Goal: Information Seeking & Learning: Learn about a topic

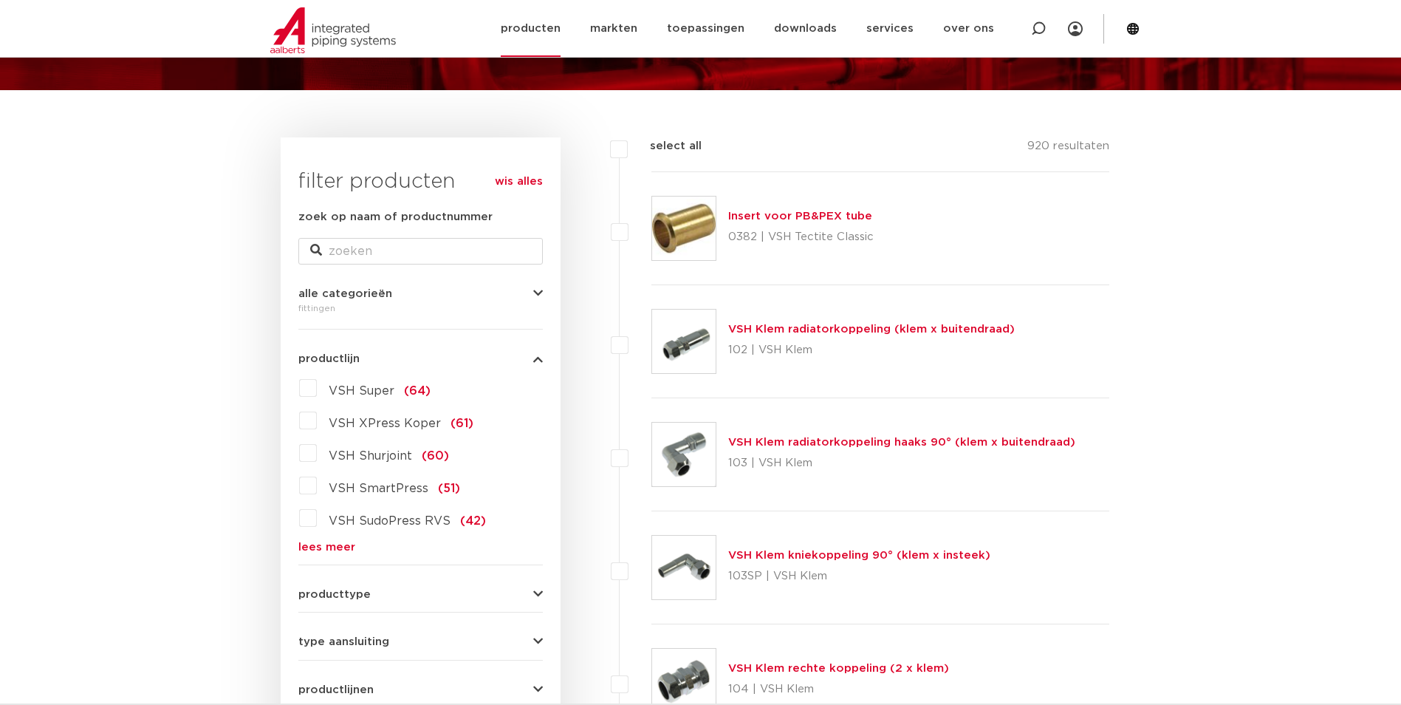
click at [549, 27] on link "producten" at bounding box center [531, 28] width 60 height 57
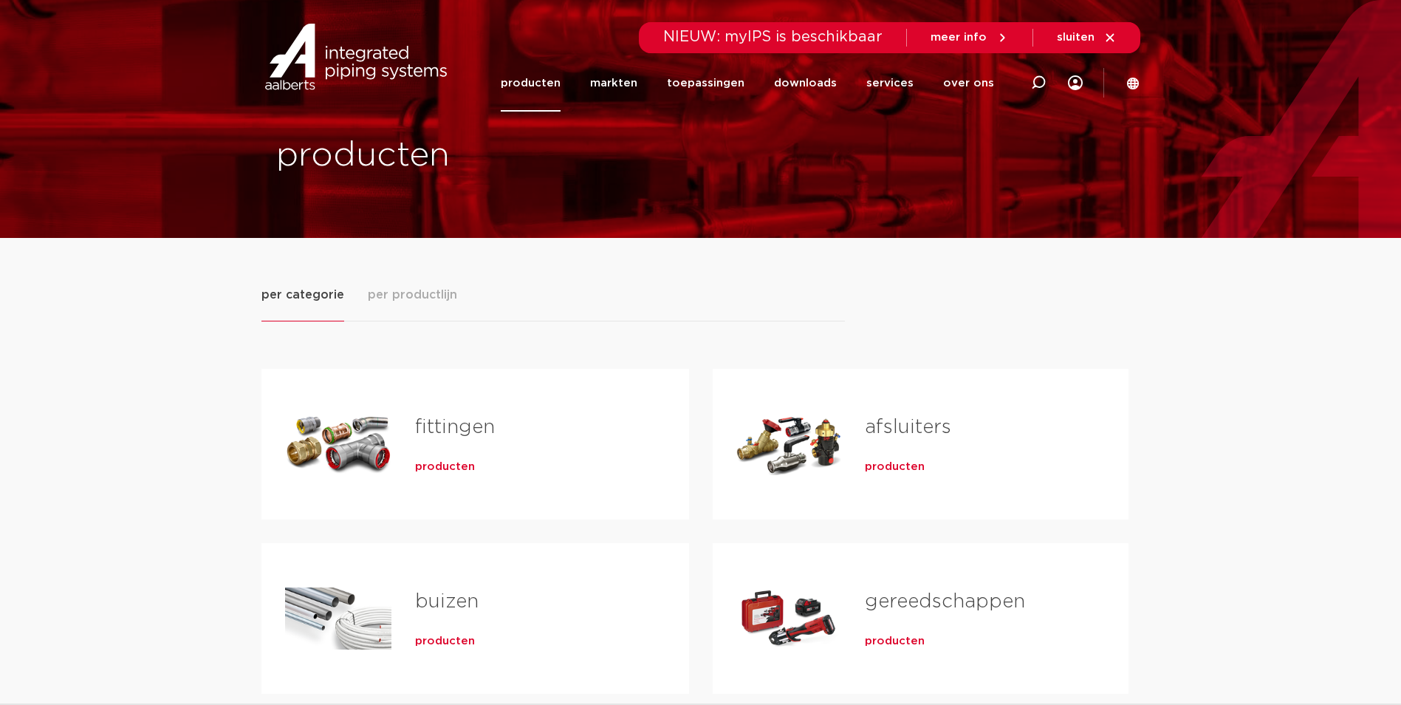
click at [430, 461] on span "producten" at bounding box center [445, 466] width 60 height 15
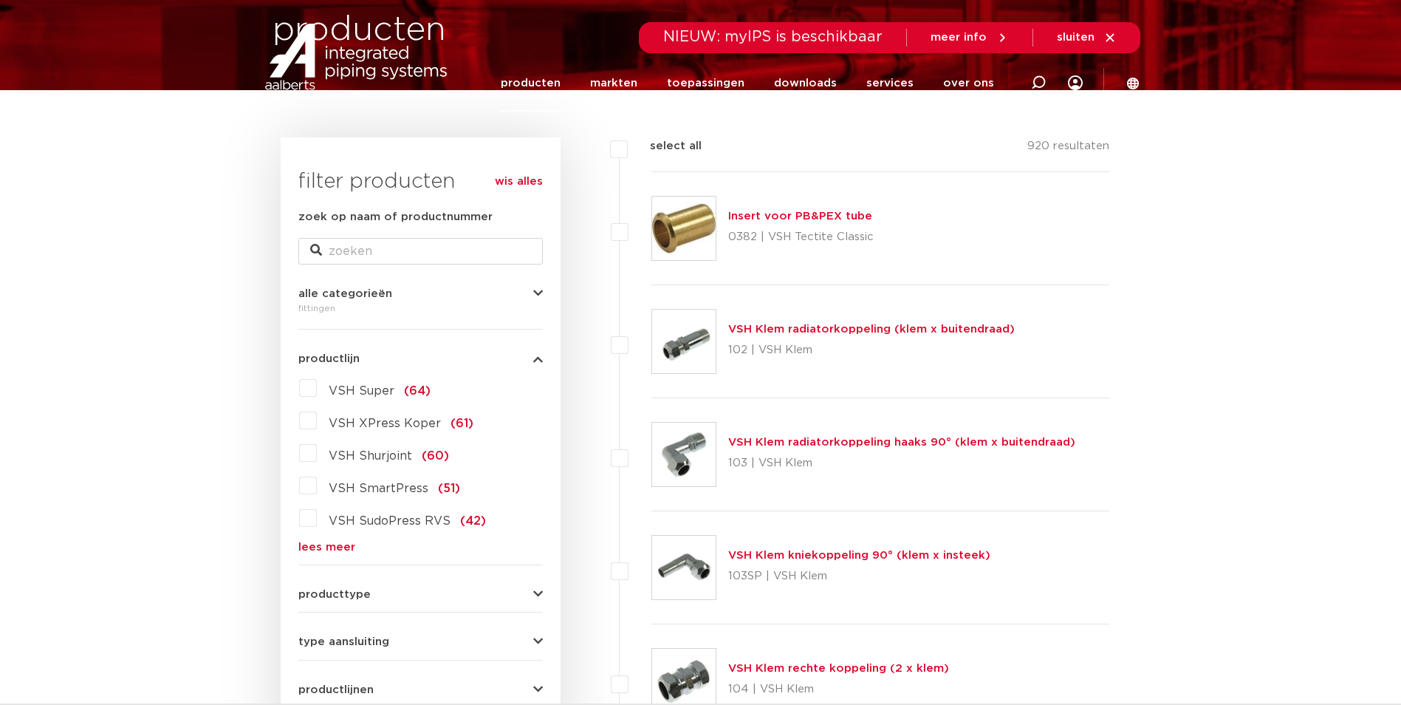
scroll to position [148, 0]
click at [382, 519] on span "VSH SudoPress RVS" at bounding box center [390, 521] width 122 height 12
click at [0, 0] on input "VSH SudoPress RVS (42)" at bounding box center [0, 0] width 0 height 0
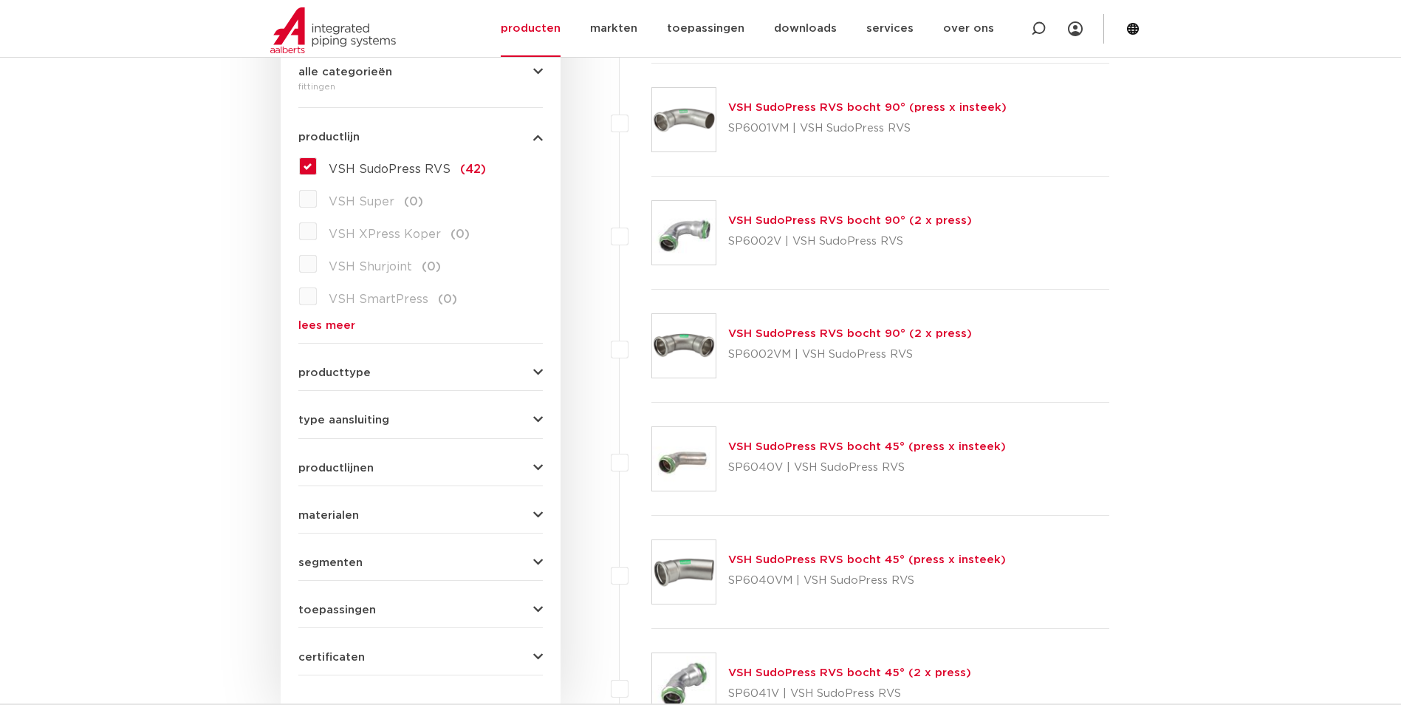
scroll to position [148, 0]
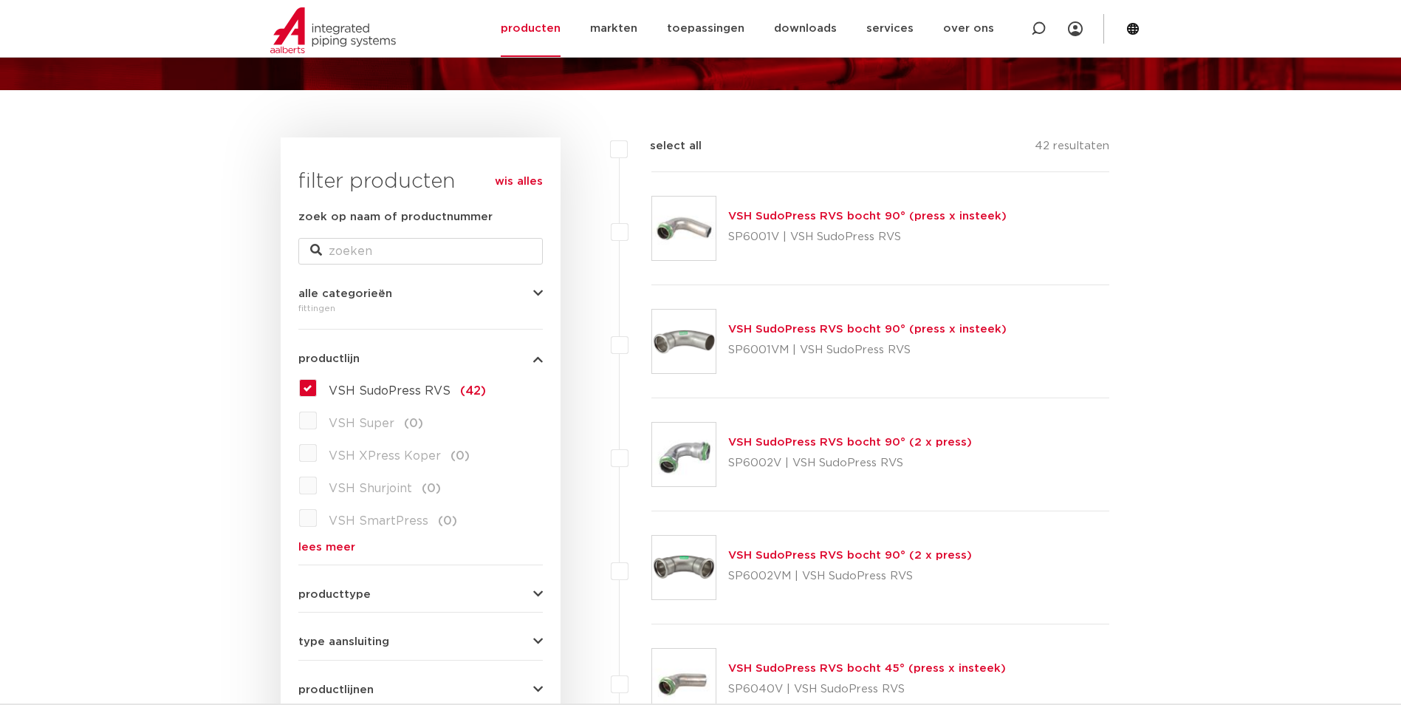
click at [759, 218] on link "VSH SudoPress RVS bocht 90° (press x insteek)" at bounding box center [867, 216] width 278 height 11
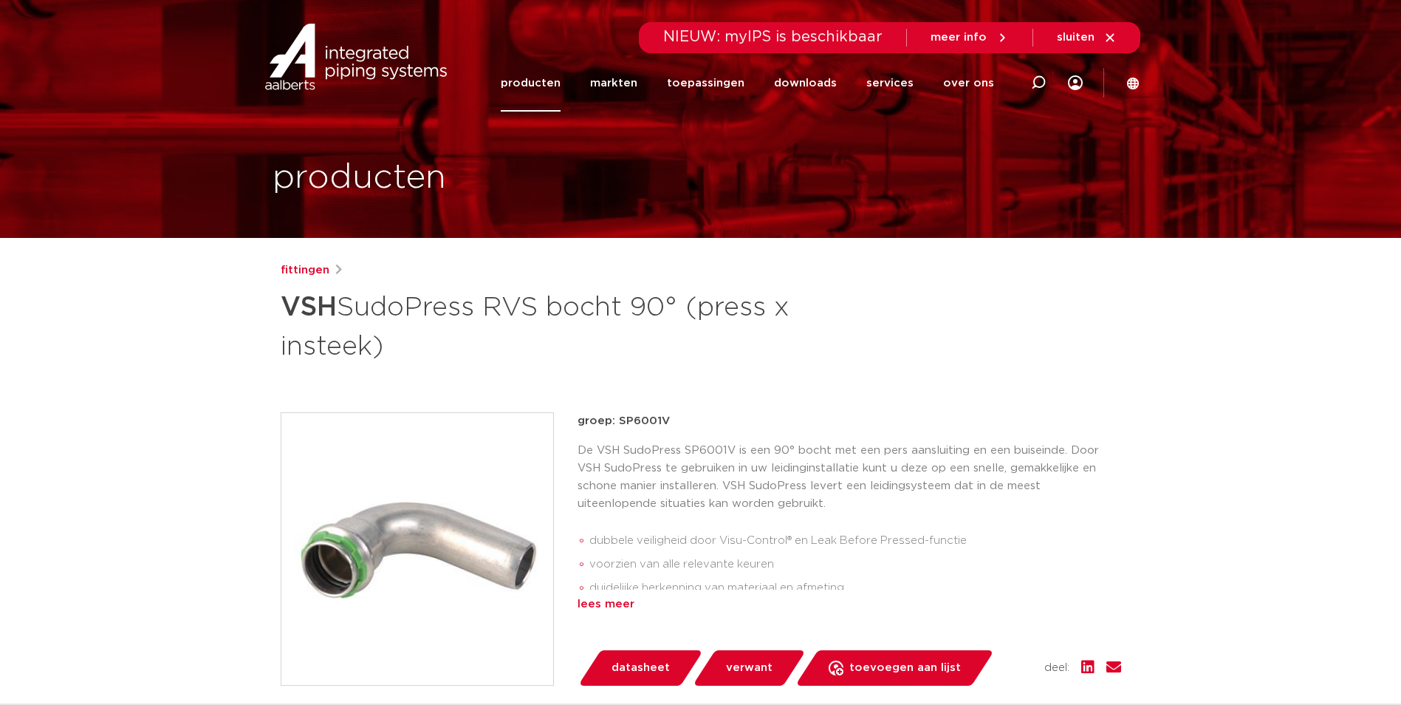
click at [594, 603] on div "lees meer" at bounding box center [850, 604] width 544 height 18
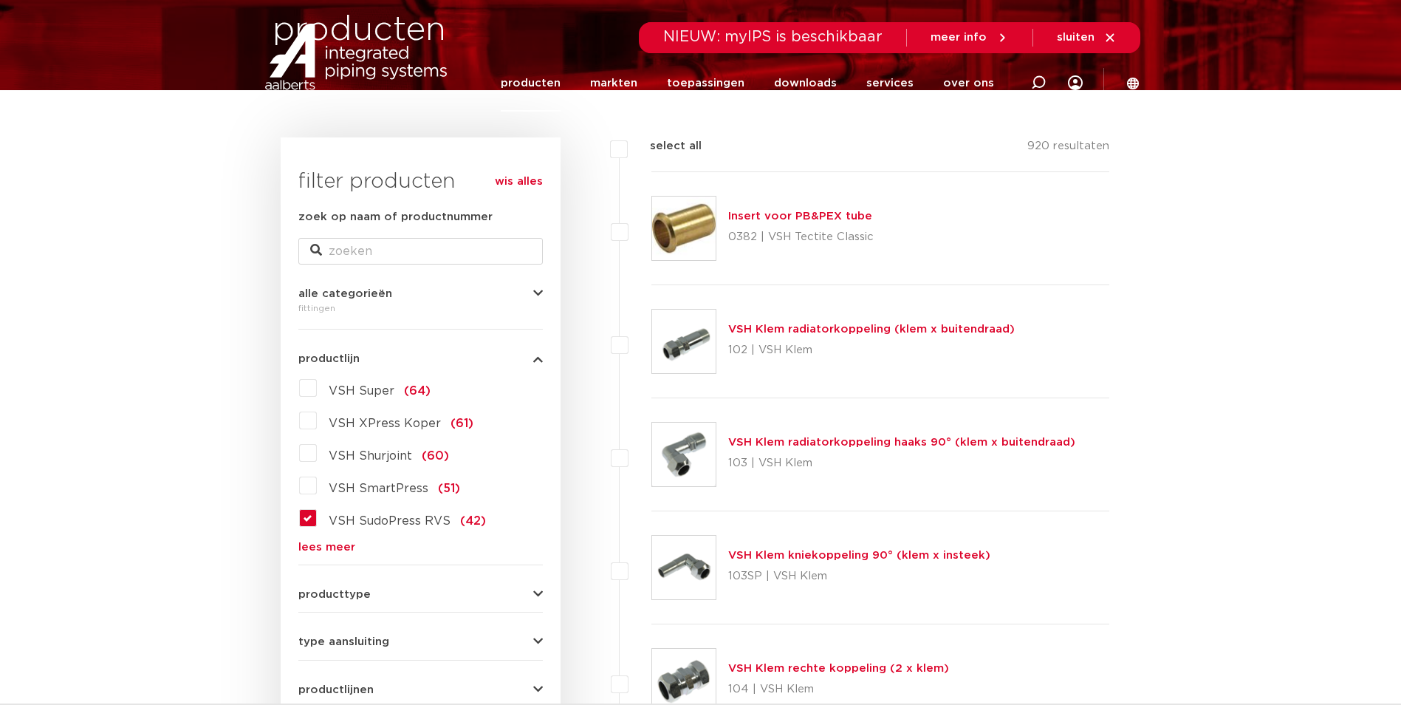
scroll to position [148, 0]
click at [317, 517] on label "VSH SudoPress RVS (42)" at bounding box center [401, 518] width 169 height 24
click at [0, 0] on input "VSH SudoPress RVS (42)" at bounding box center [0, 0] width 0 height 0
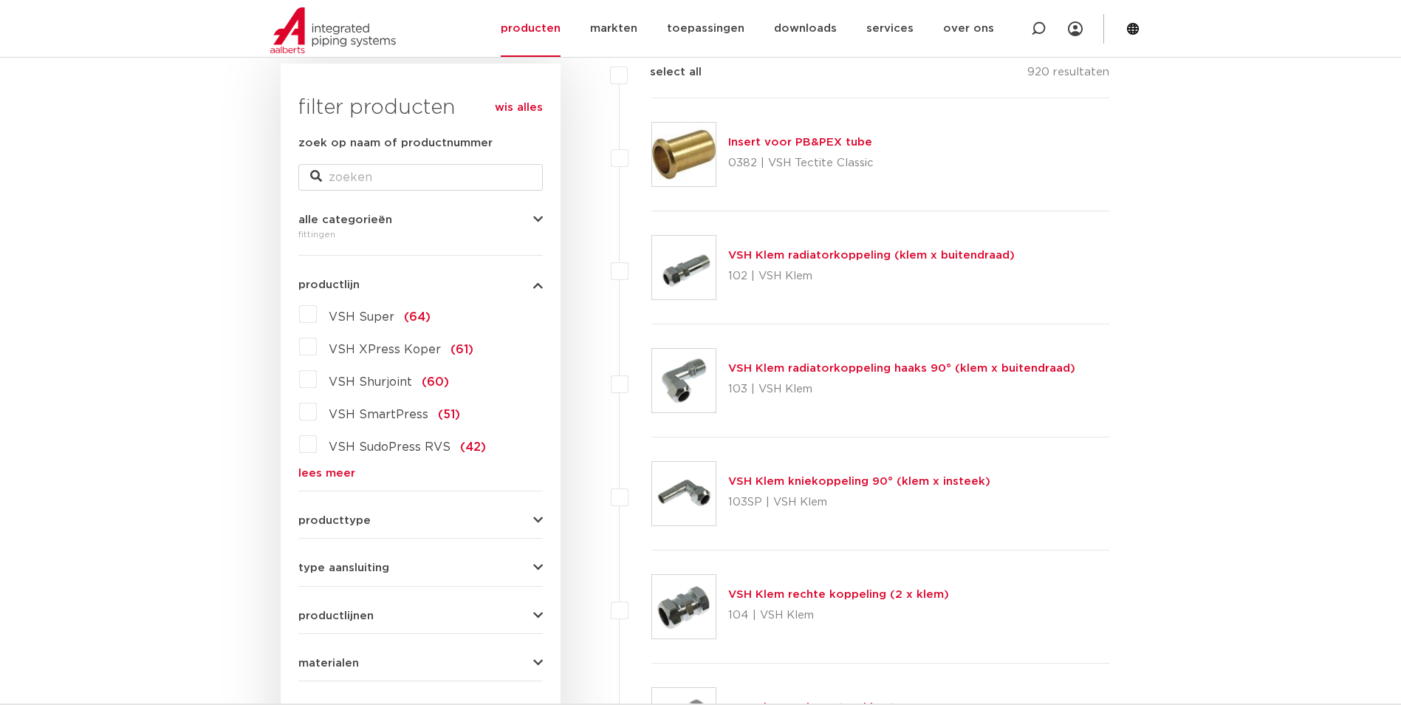
scroll to position [222, 0]
click at [317, 352] on label "VSH XPress Koper (61)" at bounding box center [395, 347] width 157 height 24
click at [0, 0] on input "VSH XPress Koper (61)" at bounding box center [0, 0] width 0 height 0
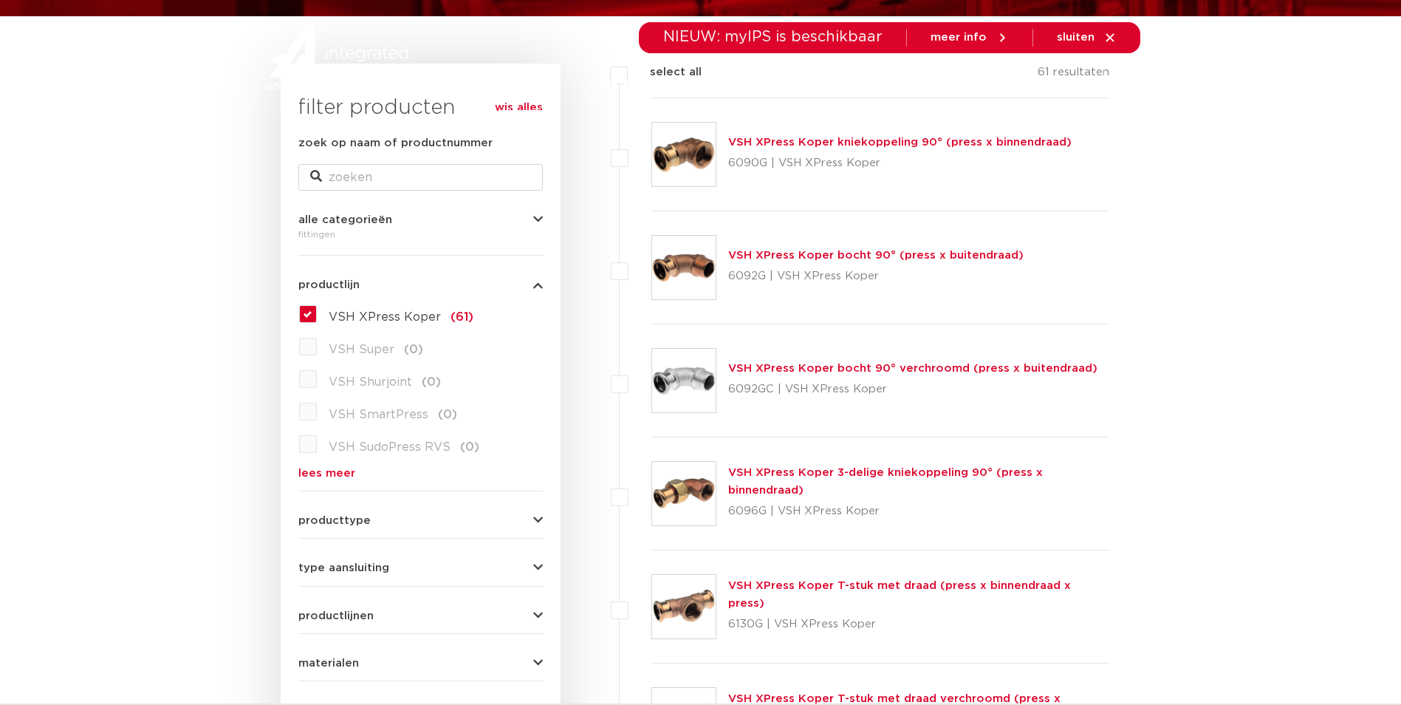
click at [866, 144] on link "VSH XPress Koper kniekoppeling 90° (press x binnendraad)" at bounding box center [899, 142] width 343 height 11
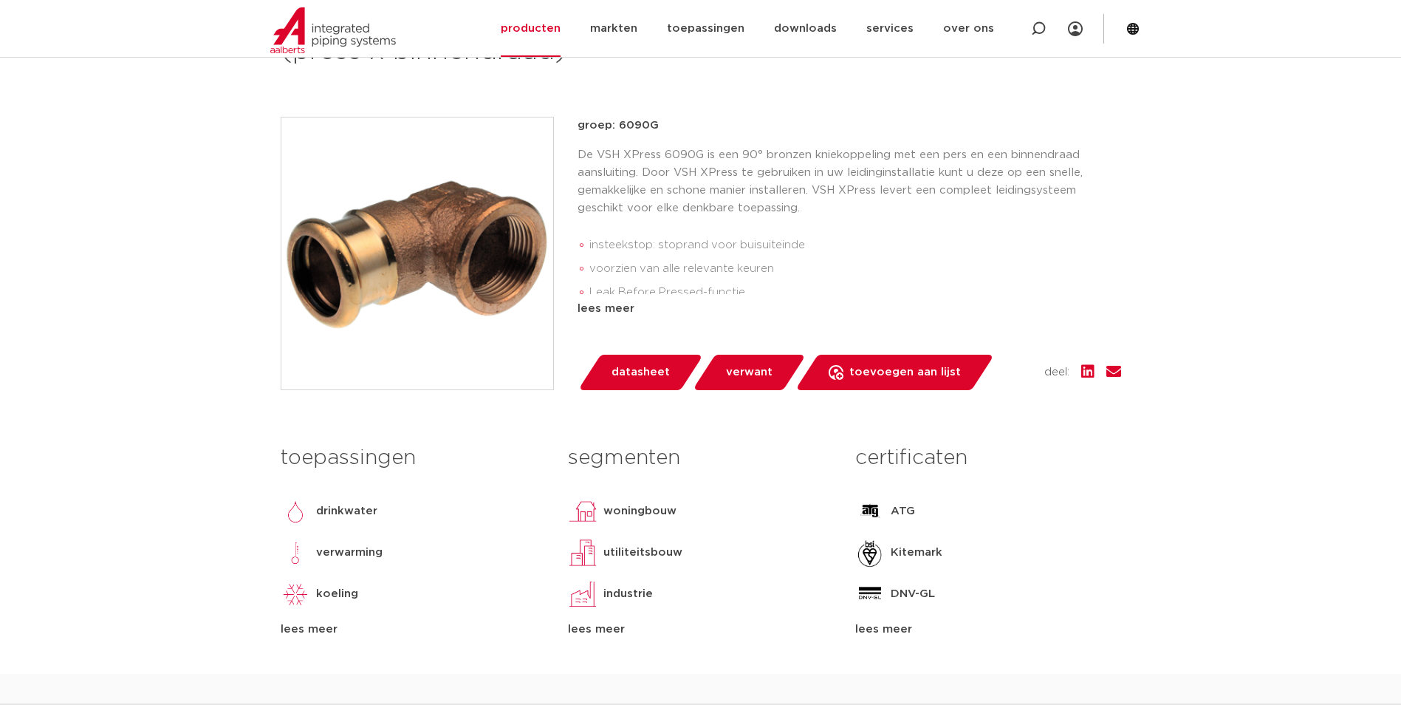
scroll to position [148, 0]
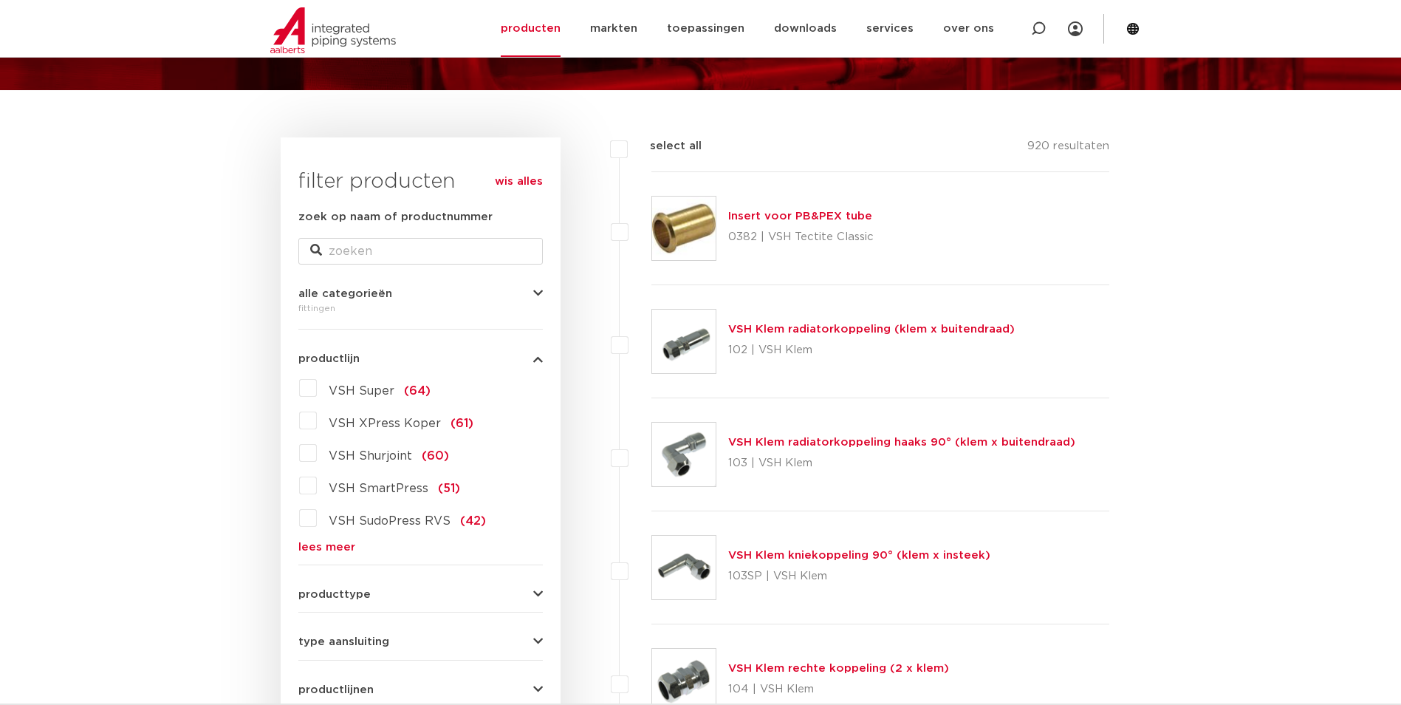
click at [317, 389] on label "VSH Super (64)" at bounding box center [374, 388] width 114 height 24
click at [0, 0] on input "VSH Super (64)" at bounding box center [0, 0] width 0 height 0
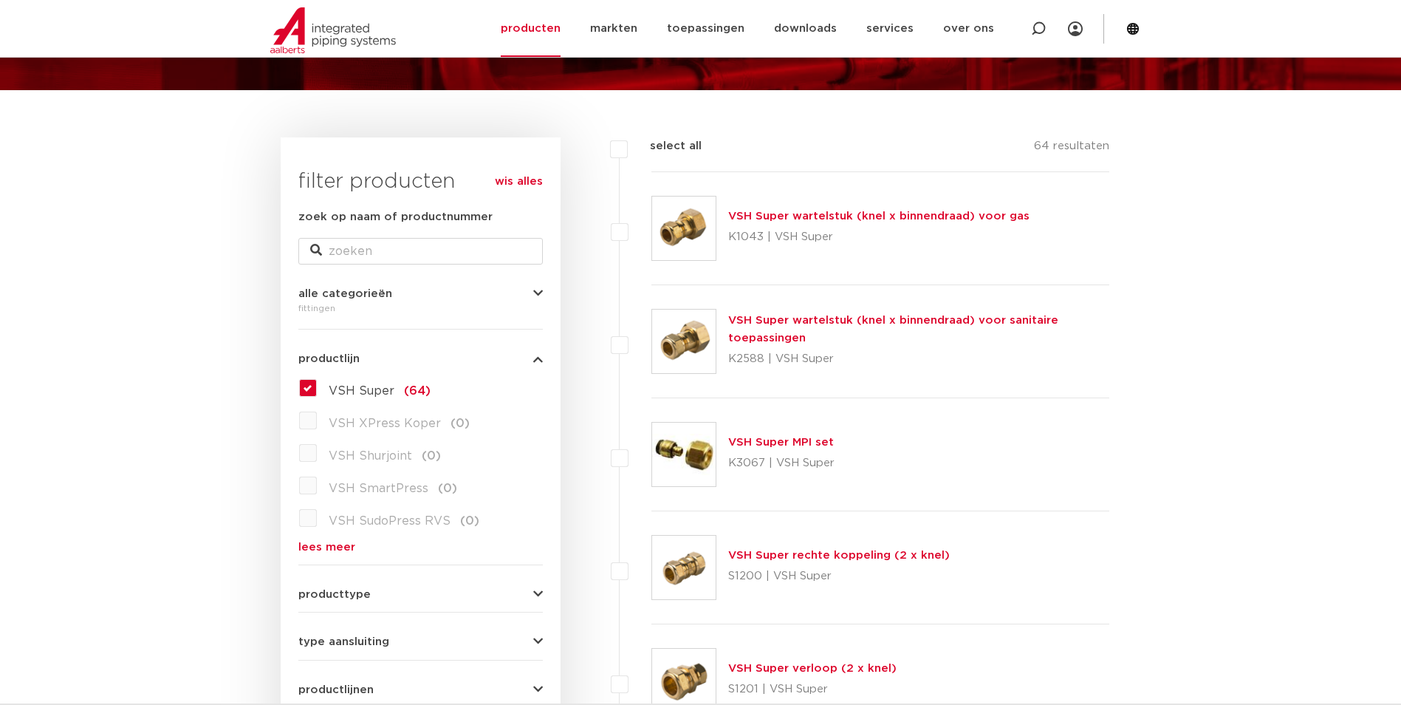
scroll to position [295, 0]
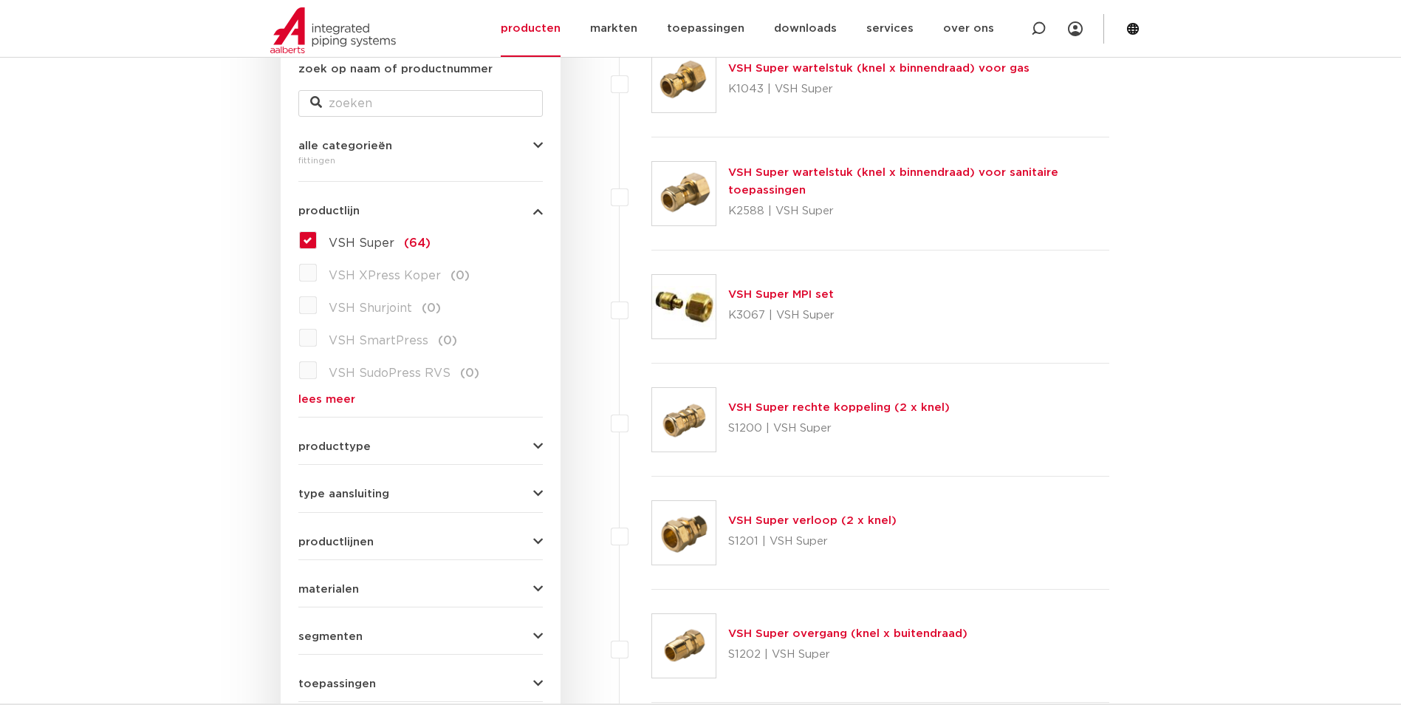
click at [889, 406] on link "VSH Super rechte koppeling (2 x knel)" at bounding box center [839, 407] width 222 height 11
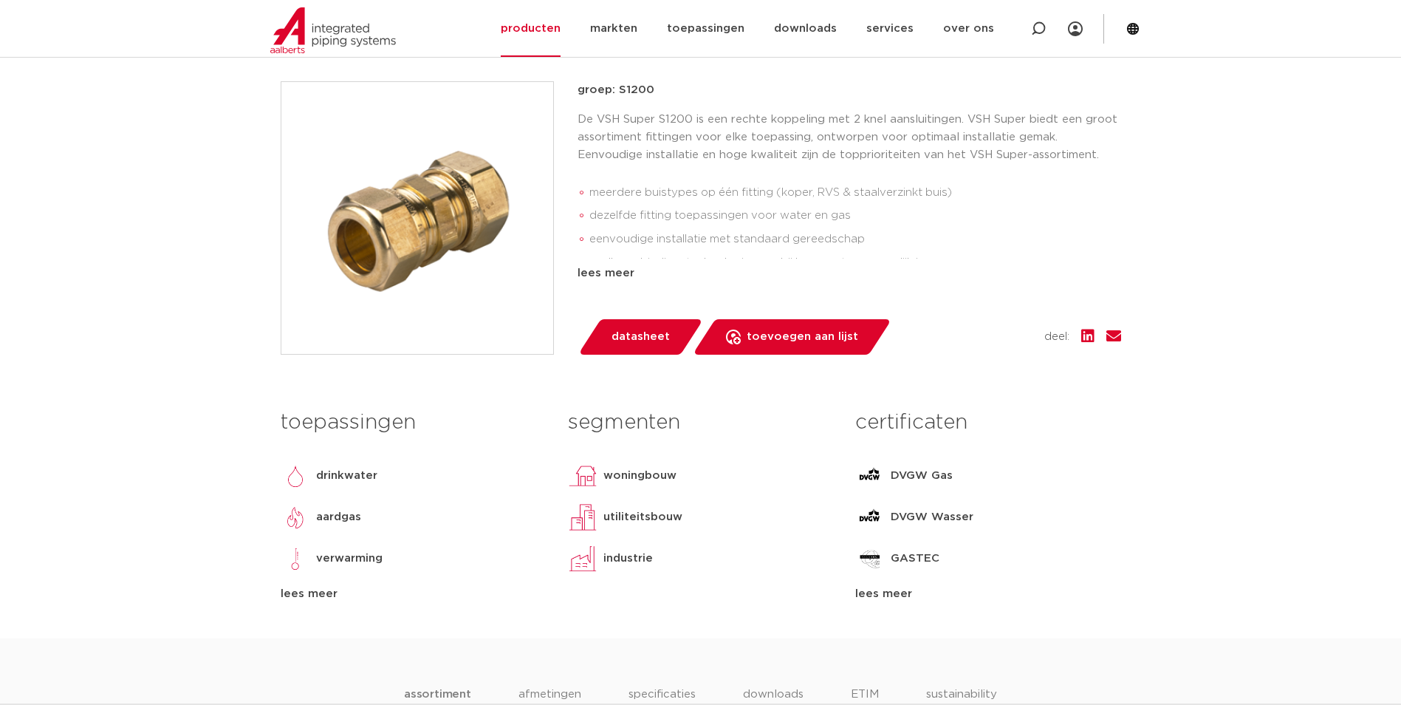
scroll to position [222, 0]
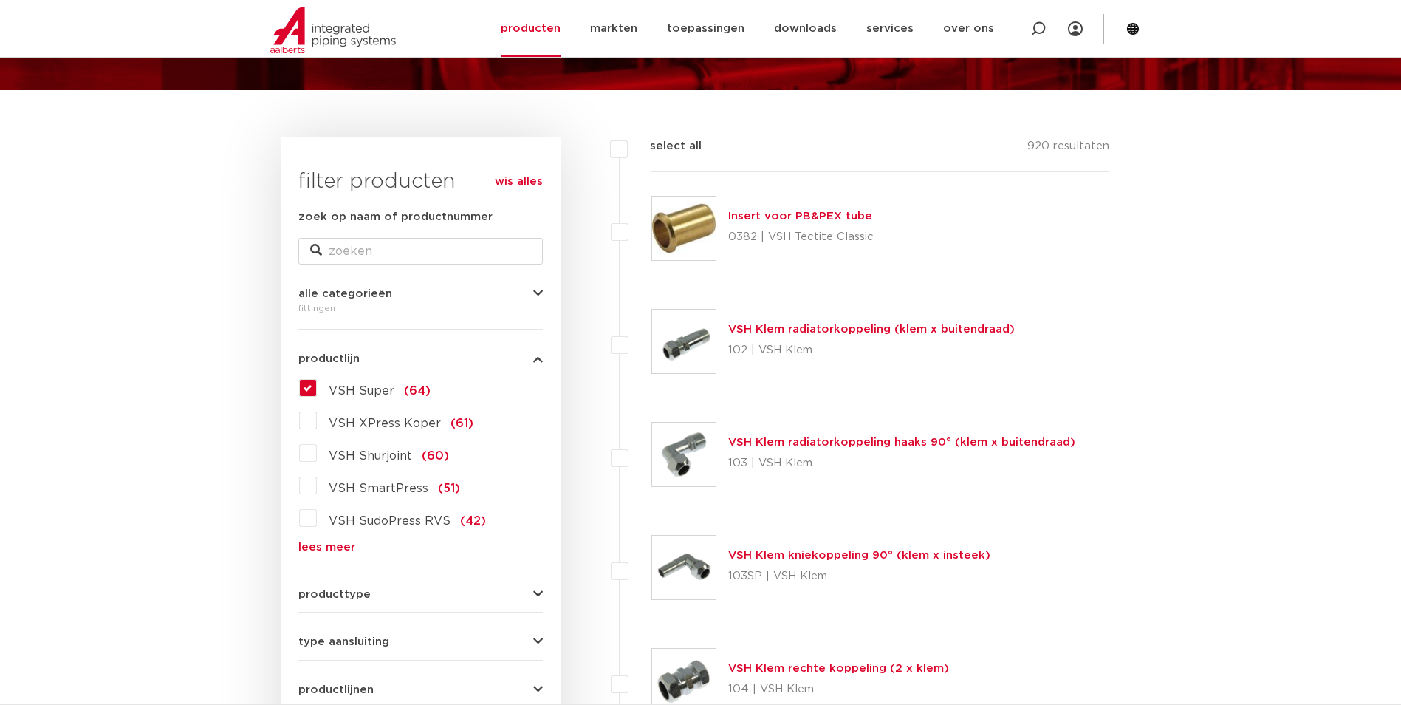
click at [317, 389] on label "VSH Super (64)" at bounding box center [374, 388] width 114 height 24
click at [0, 0] on input "VSH Super (64)" at bounding box center [0, 0] width 0 height 0
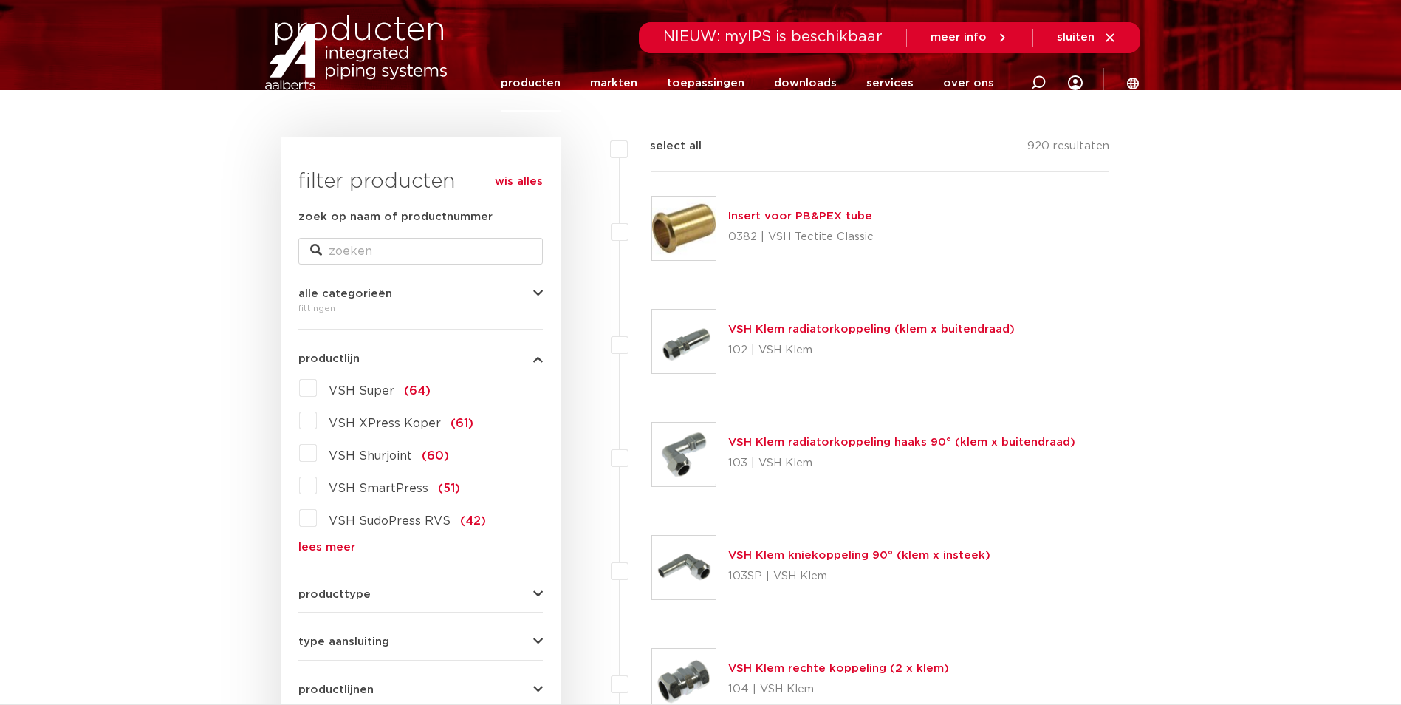
click at [317, 456] on label "VSH Shurjoint (60)" at bounding box center [383, 453] width 132 height 24
click at [0, 0] on input "VSH Shurjoint (60)" at bounding box center [0, 0] width 0 height 0
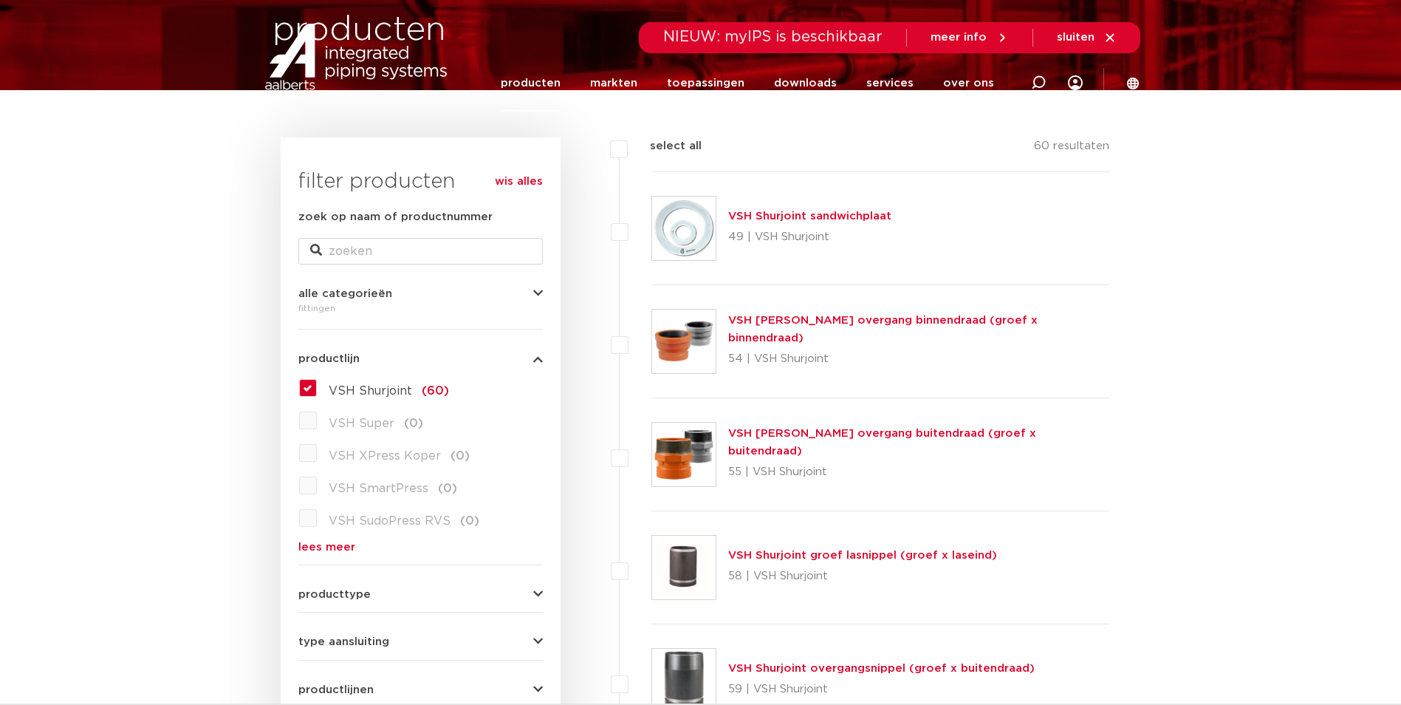
click at [842, 330] on link "VSH [PERSON_NAME] overgang binnendraad (groef x binnendraad)" at bounding box center [883, 329] width 310 height 29
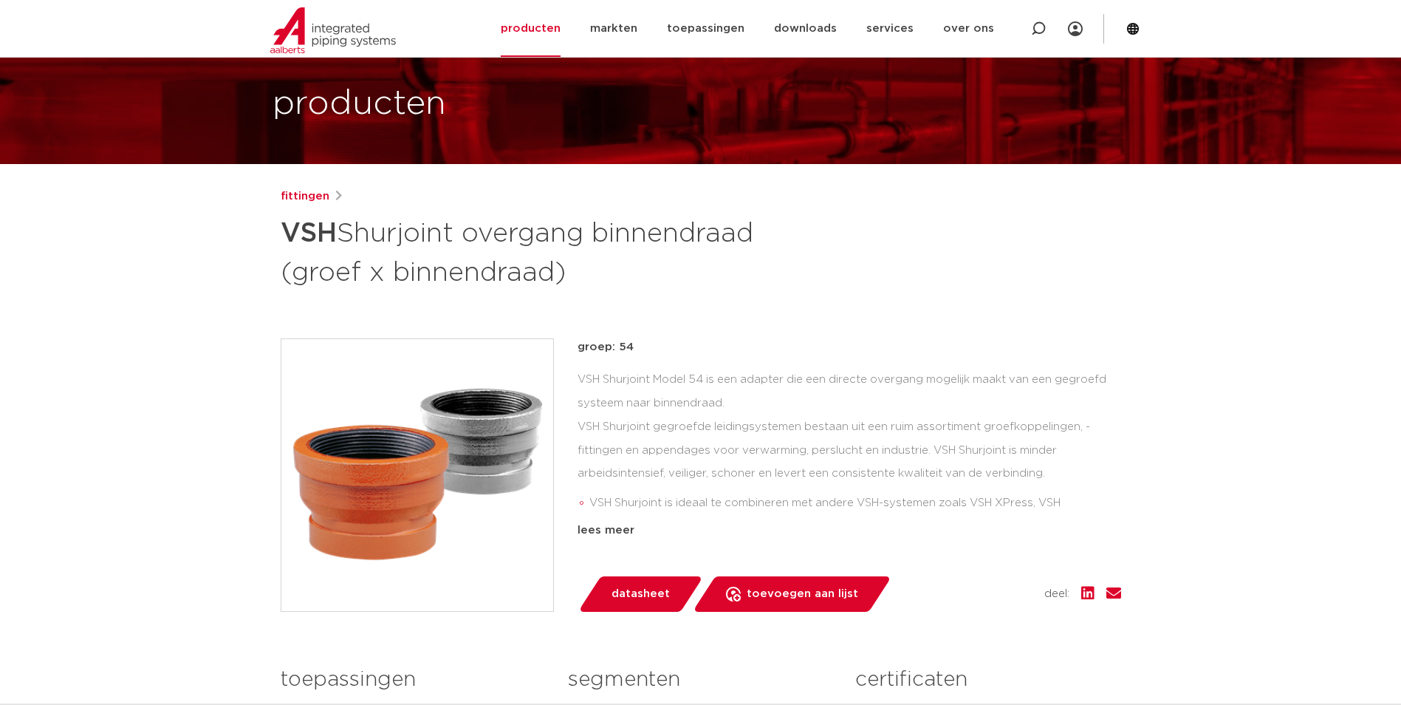
scroll to position [148, 0]
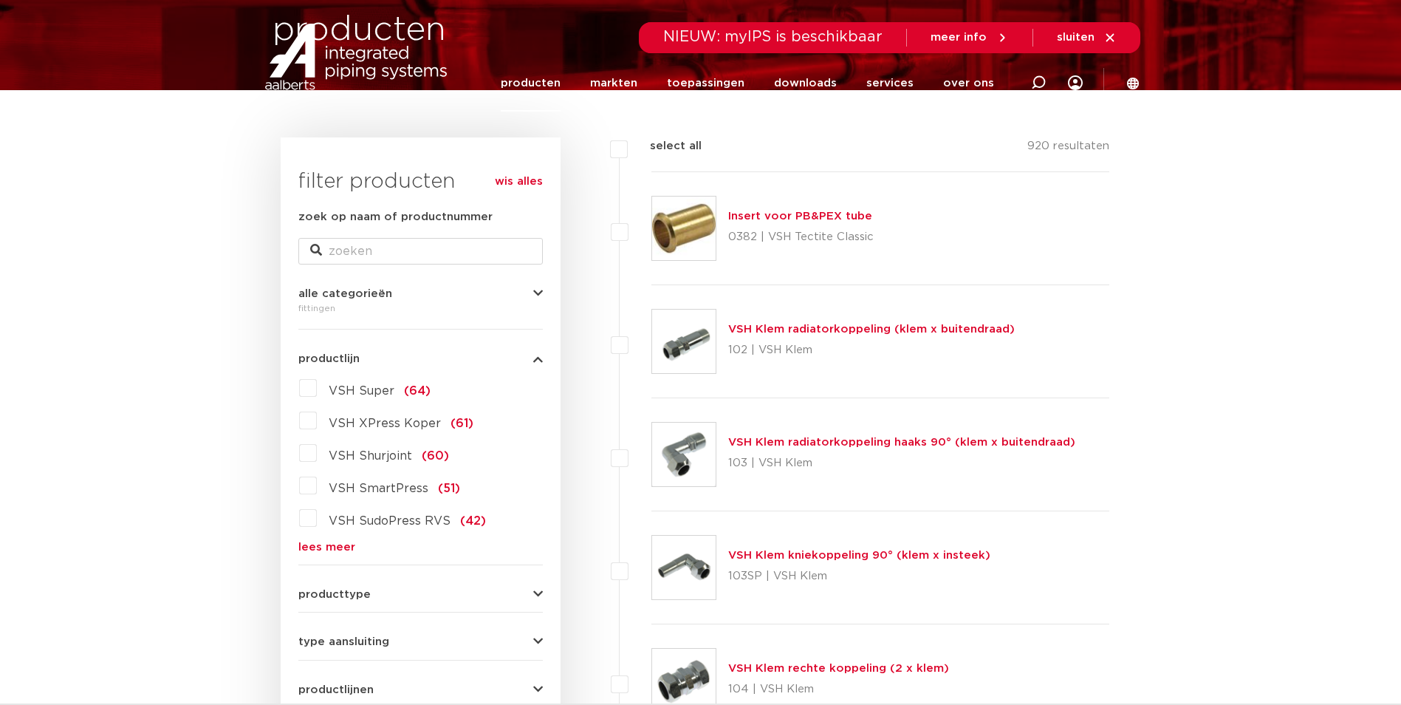
click at [317, 453] on label "VSH Shurjoint (60)" at bounding box center [383, 453] width 132 height 24
click at [0, 0] on input "VSH Shurjoint (60)" at bounding box center [0, 0] width 0 height 0
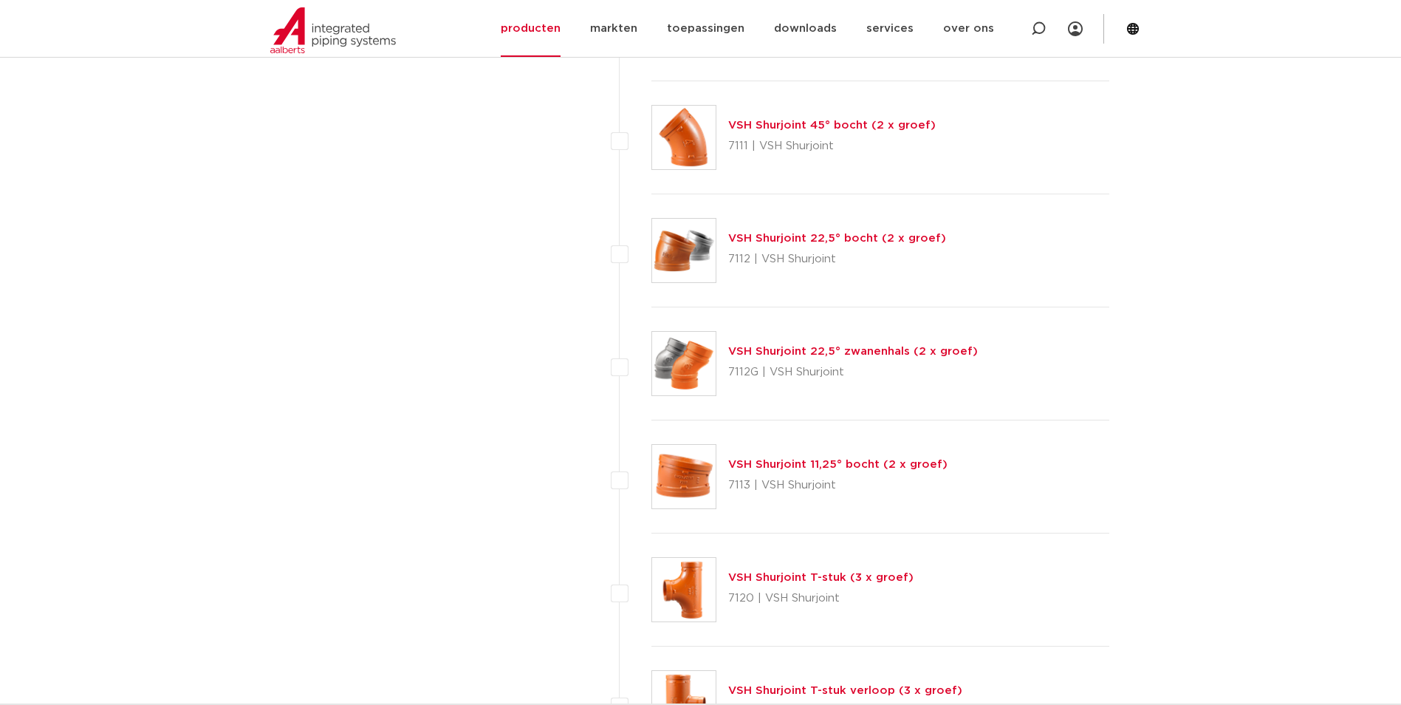
scroll to position [1404, 0]
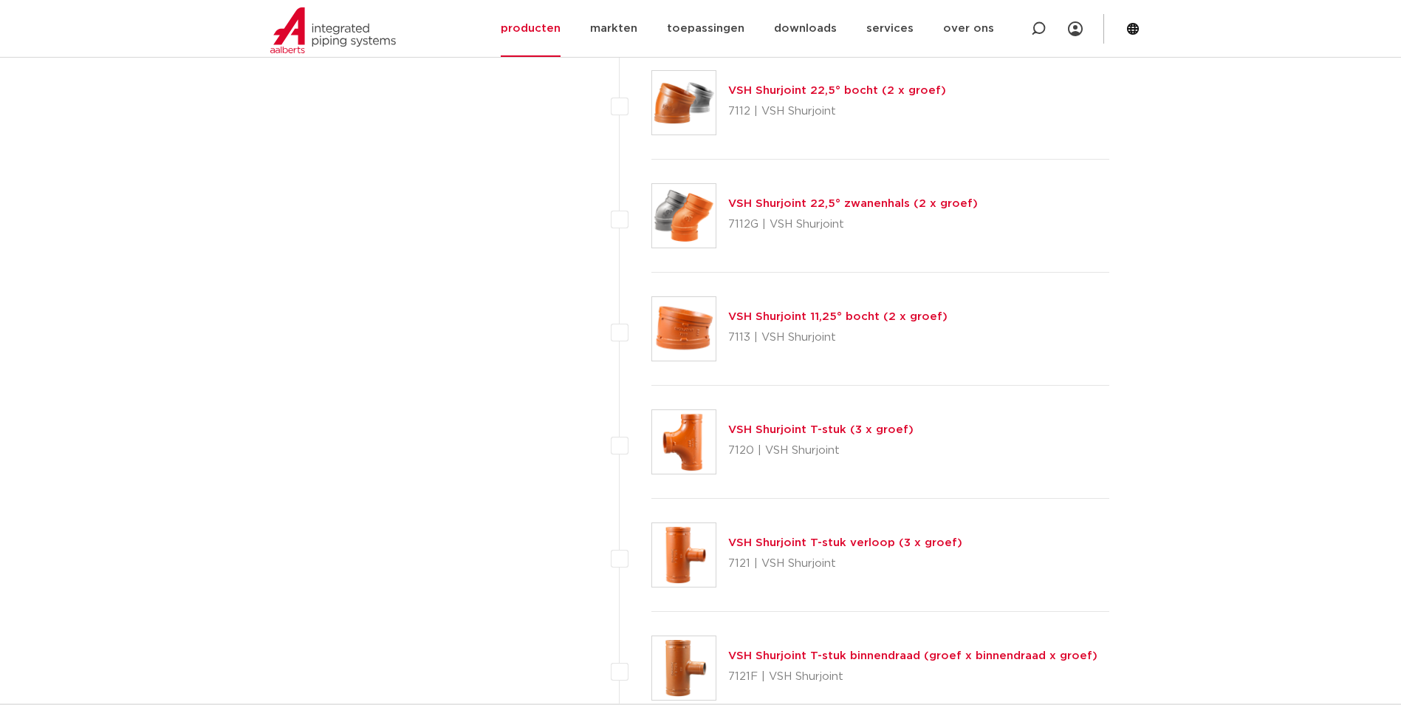
click at [828, 428] on link "VSH Shurjoint T-stuk (3 x groef)" at bounding box center [820, 429] width 185 height 11
click at [759, 425] on link "VSH Shurjoint T-stuk (3 x groef)" at bounding box center [820, 429] width 185 height 11
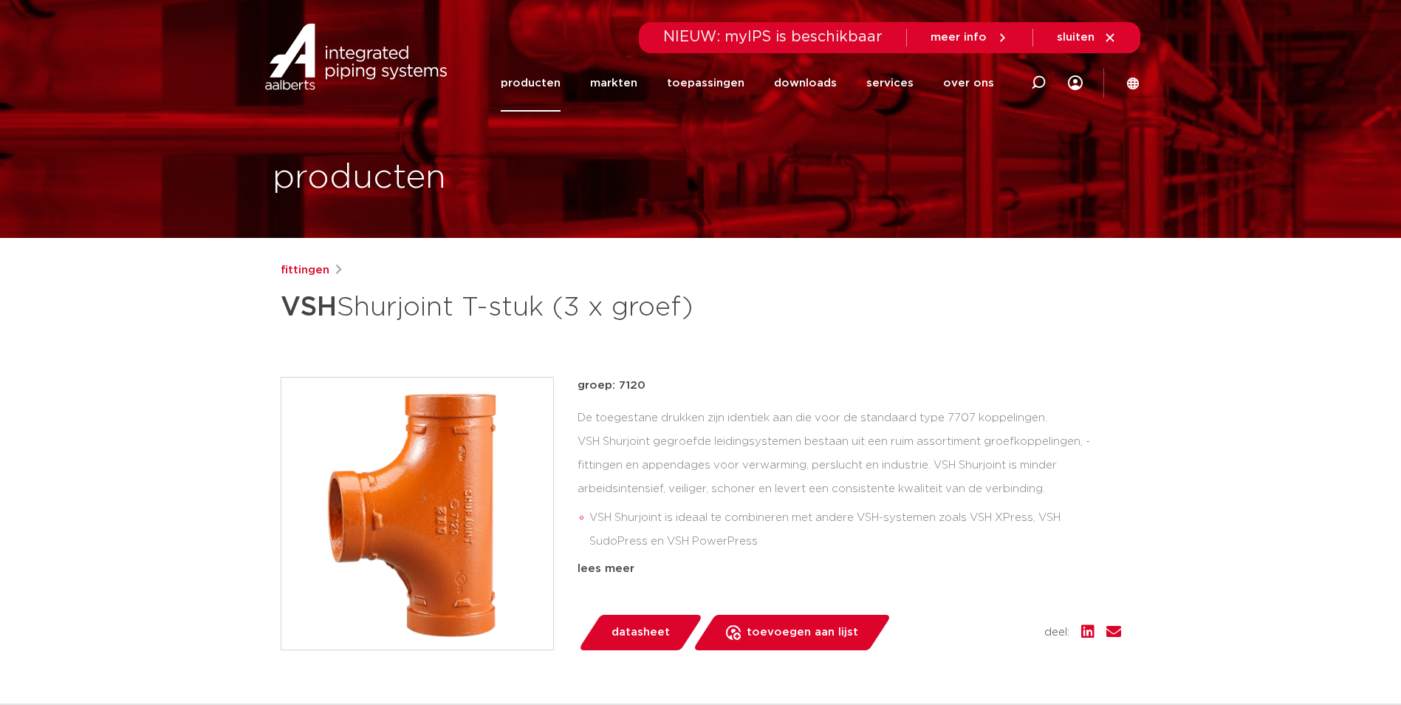
scroll to position [74, 0]
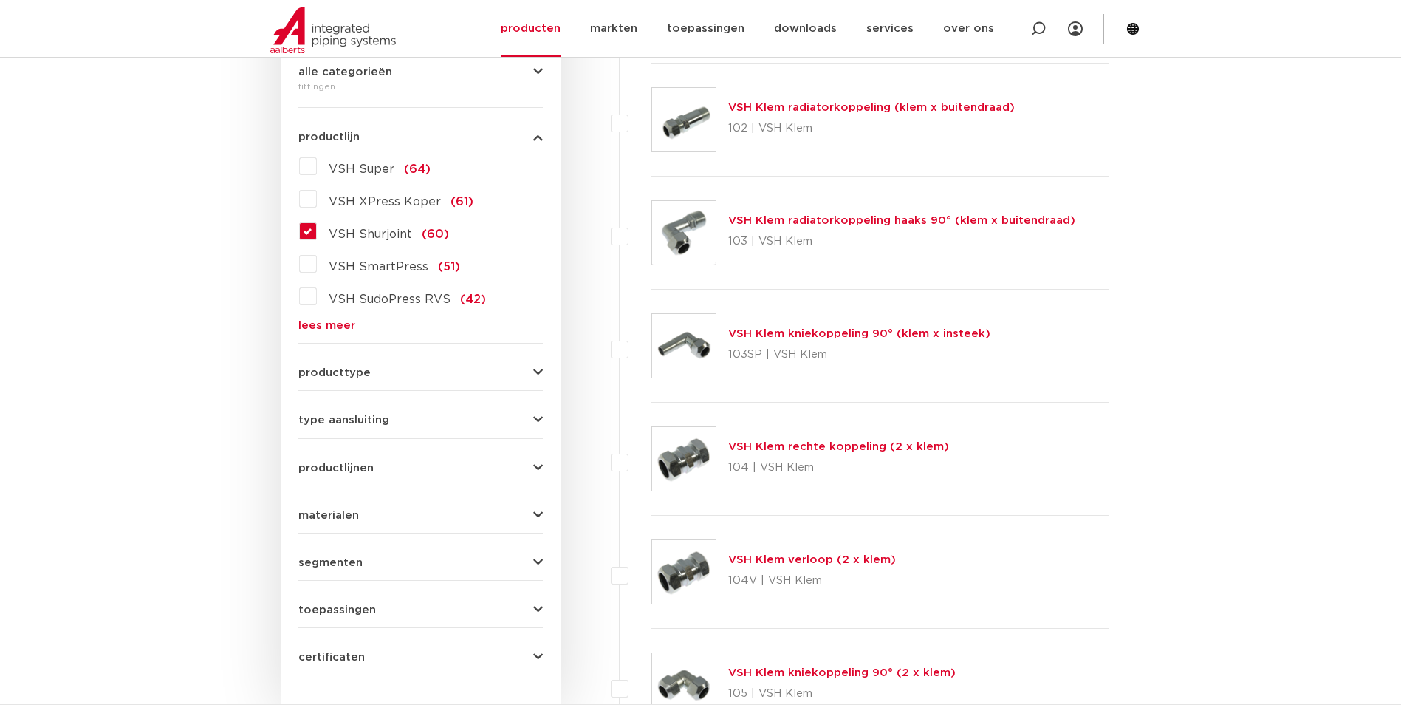
scroll to position [222, 0]
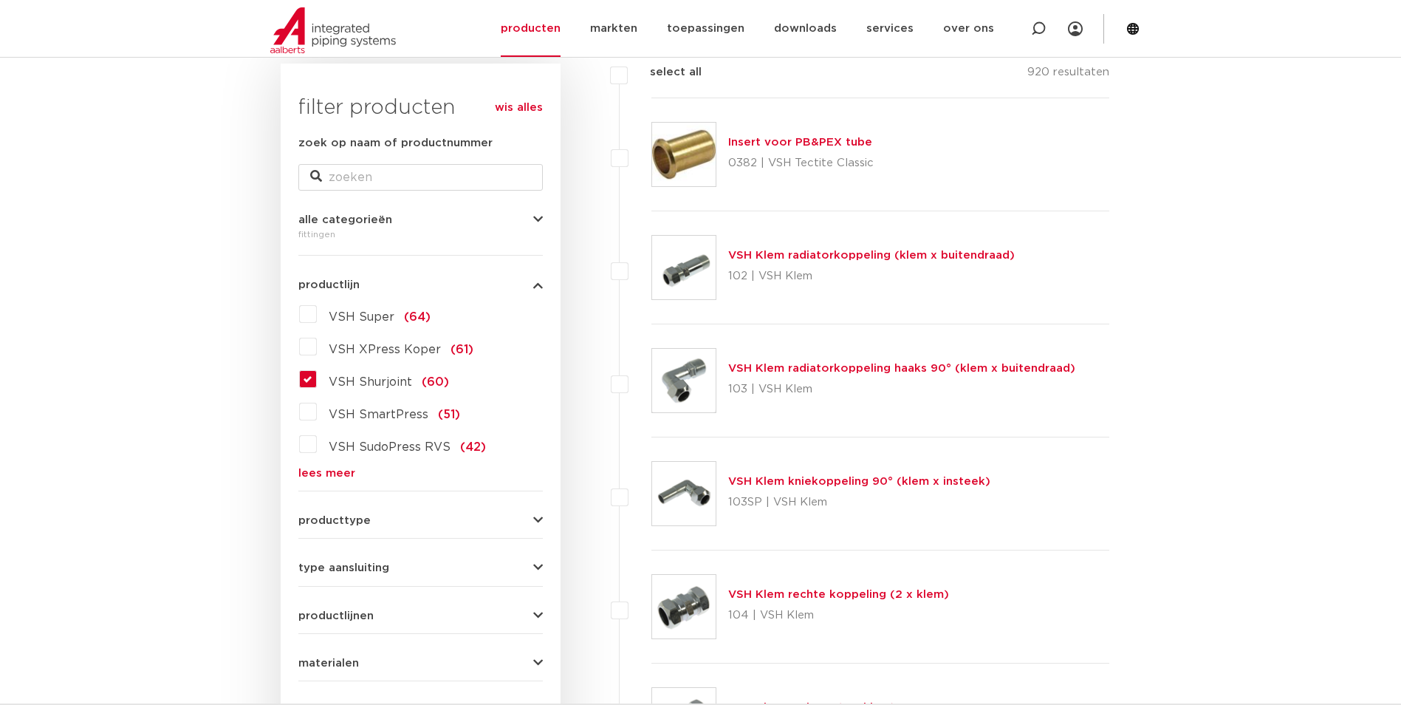
click at [317, 383] on label "VSH Shurjoint (60)" at bounding box center [383, 379] width 132 height 24
click at [0, 0] on input "VSH Shurjoint (60)" at bounding box center [0, 0] width 0 height 0
click at [317, 383] on label "VSH Shurjoint (60)" at bounding box center [383, 379] width 132 height 24
click at [0, 0] on input "VSH Shurjoint (60)" at bounding box center [0, 0] width 0 height 0
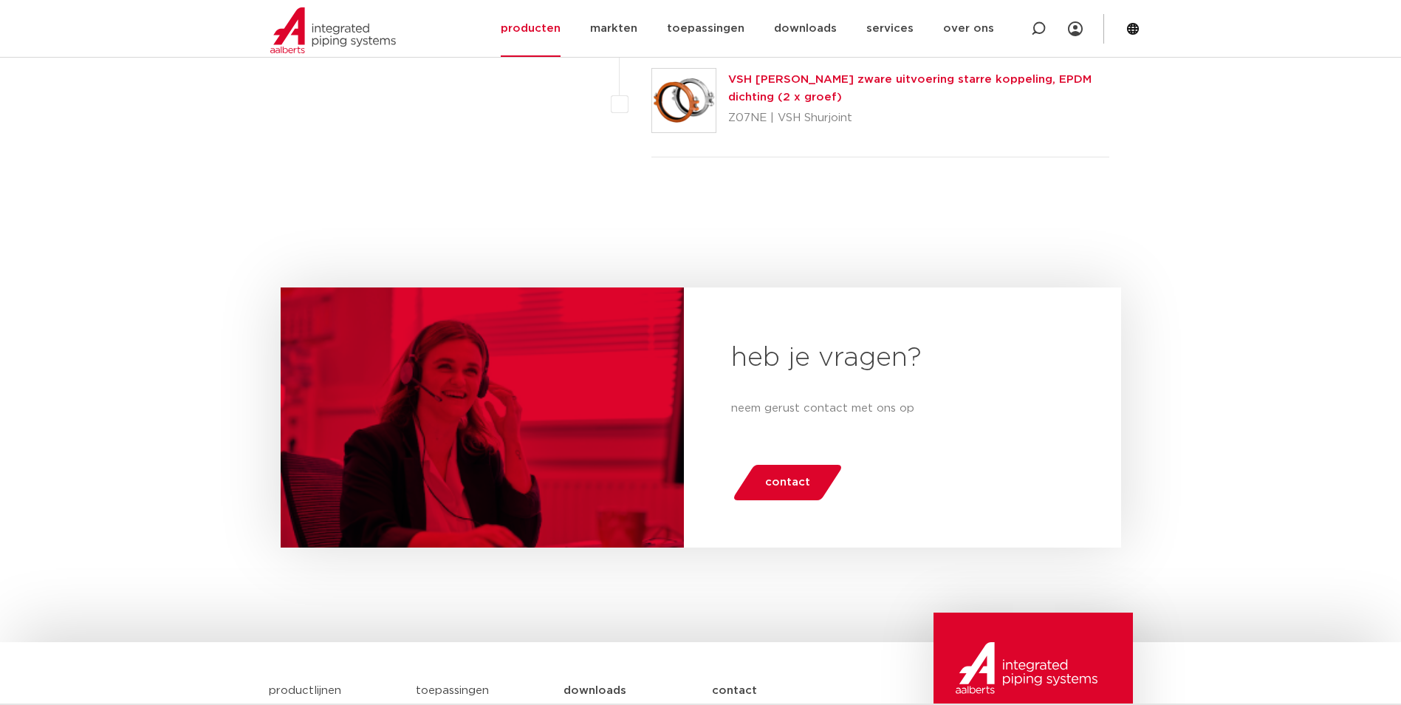
scroll to position [7239, 0]
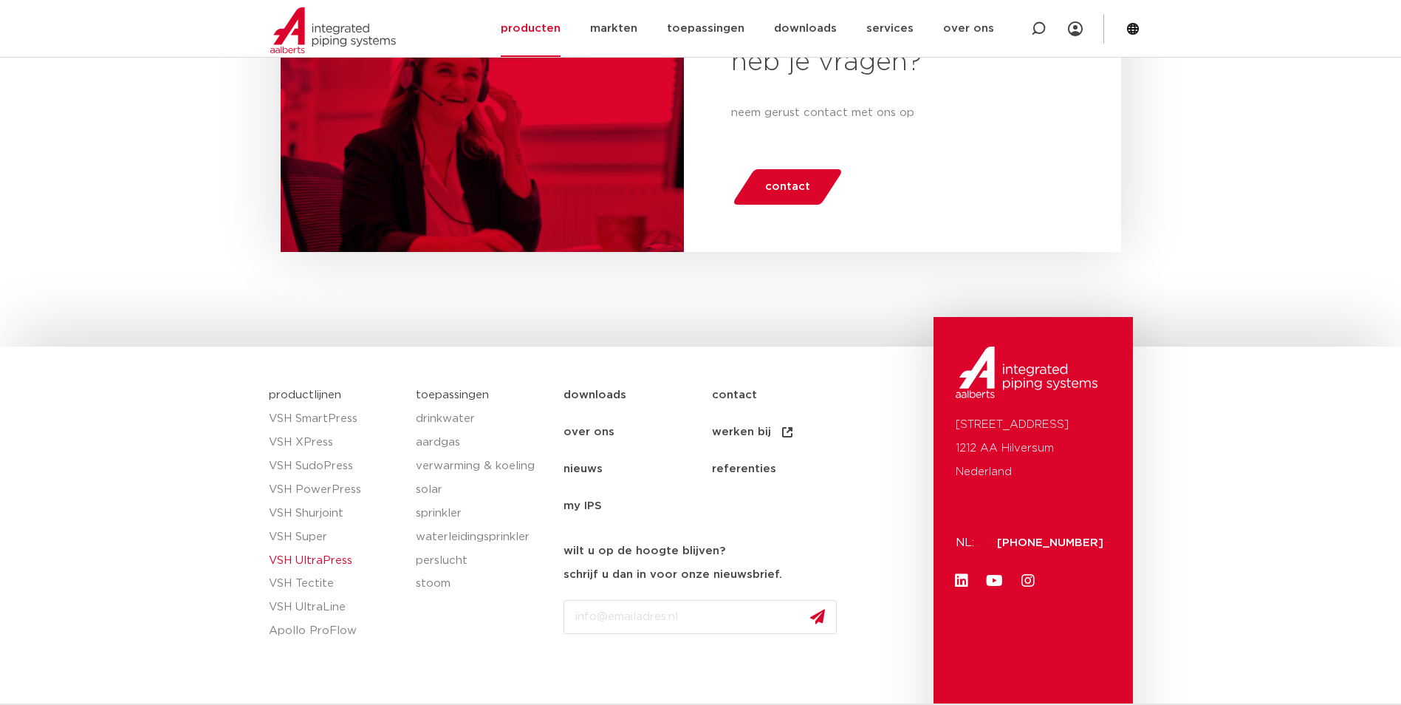
click at [336, 558] on link "VSH UltraPress" at bounding box center [335, 561] width 133 height 24
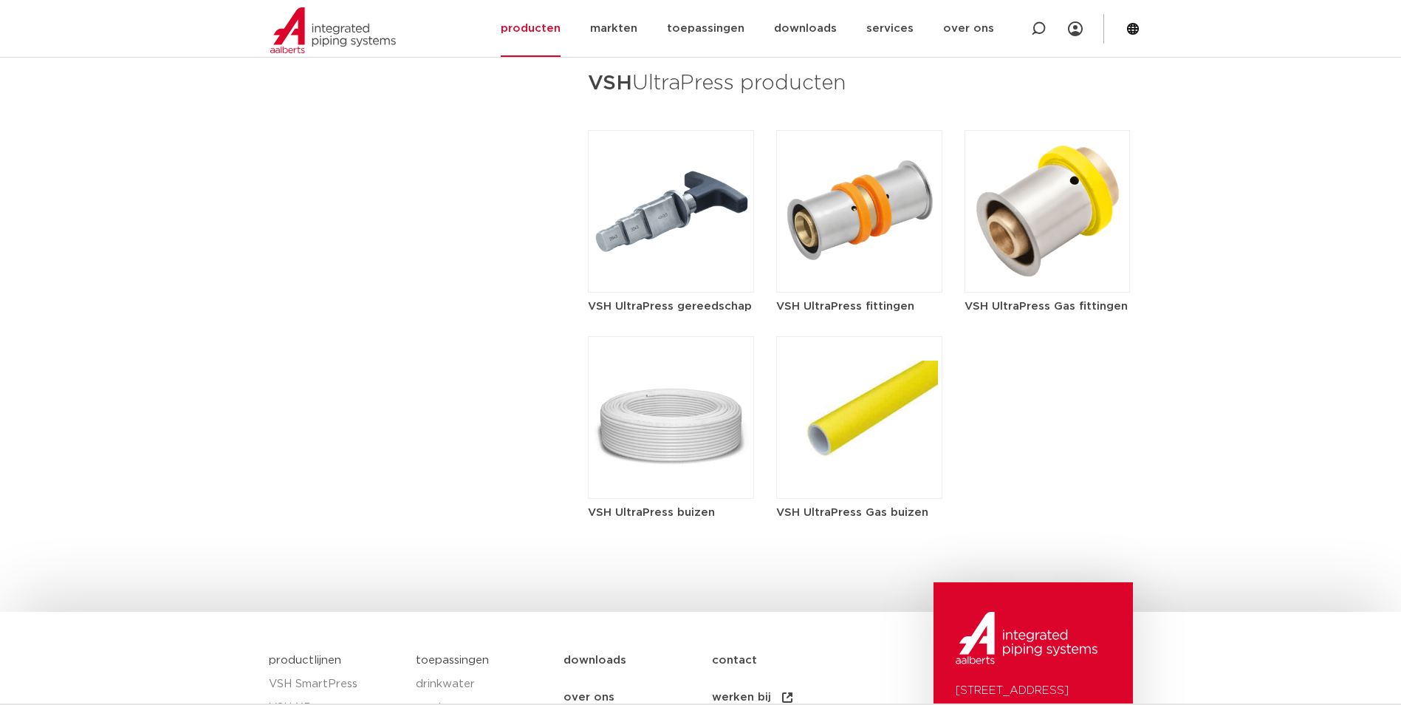
scroll to position [2142, 0]
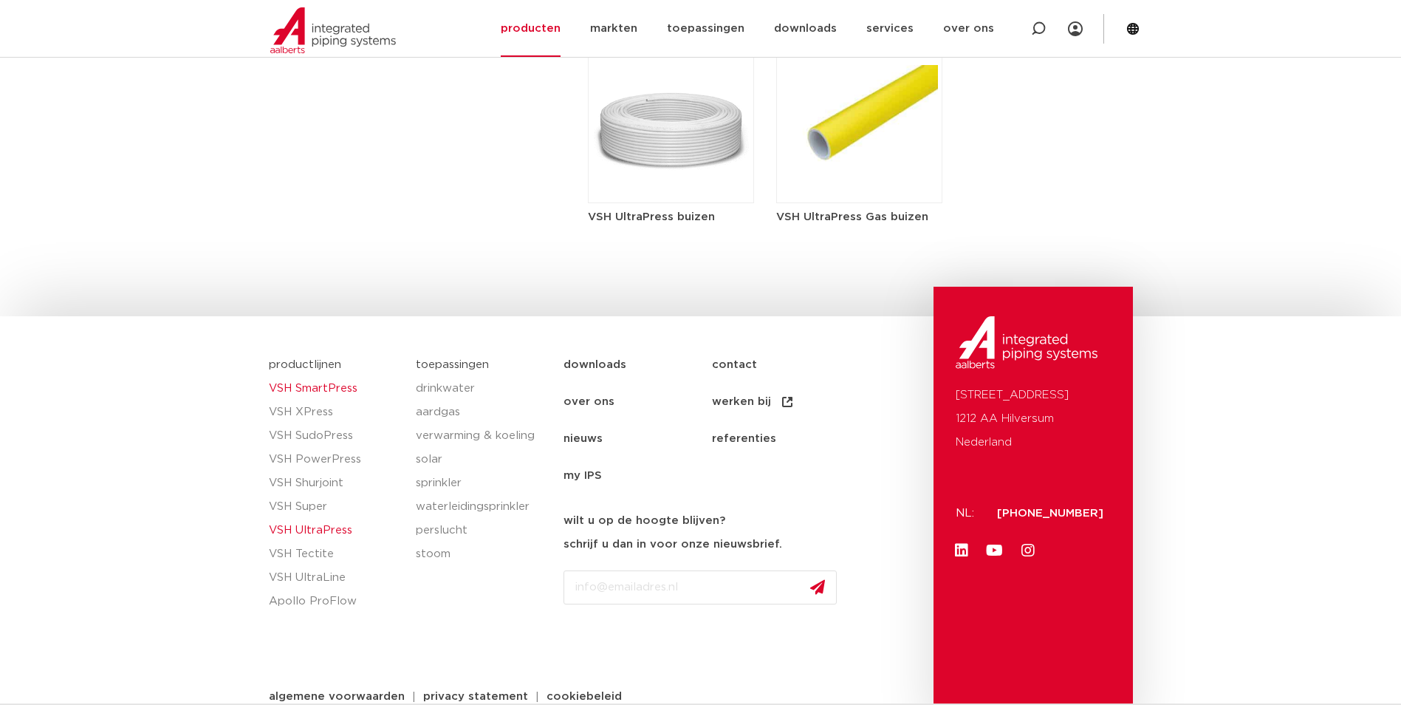
click at [303, 377] on link "VSH SmartPress" at bounding box center [335, 389] width 133 height 24
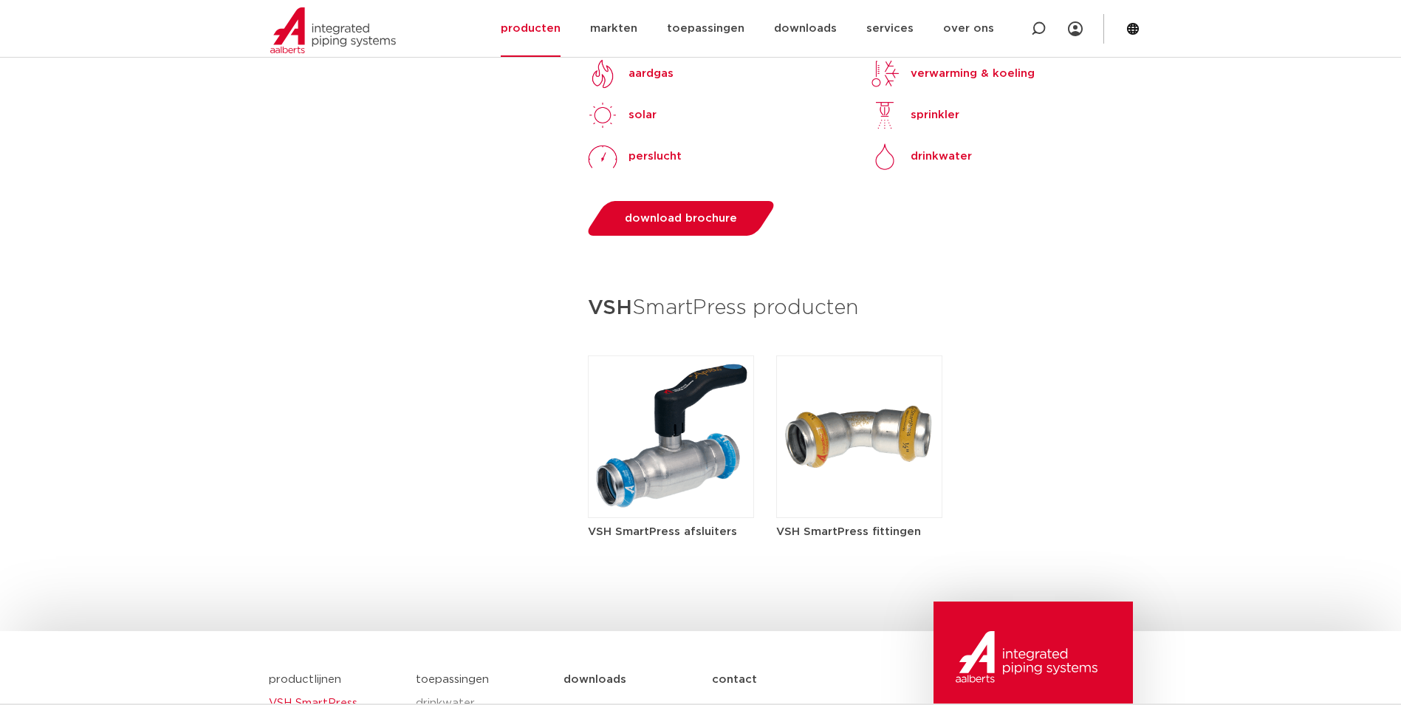
scroll to position [1668, 0]
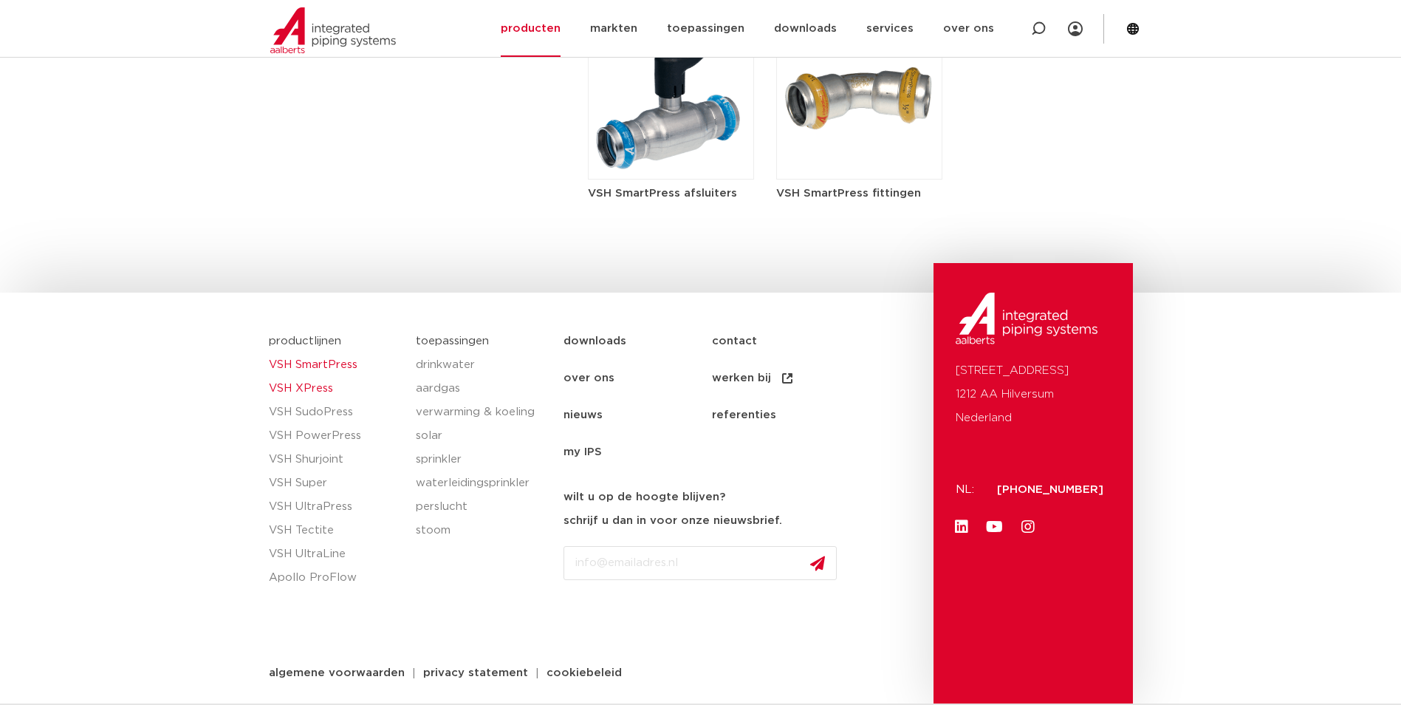
click at [321, 385] on link "VSH XPress" at bounding box center [335, 389] width 133 height 24
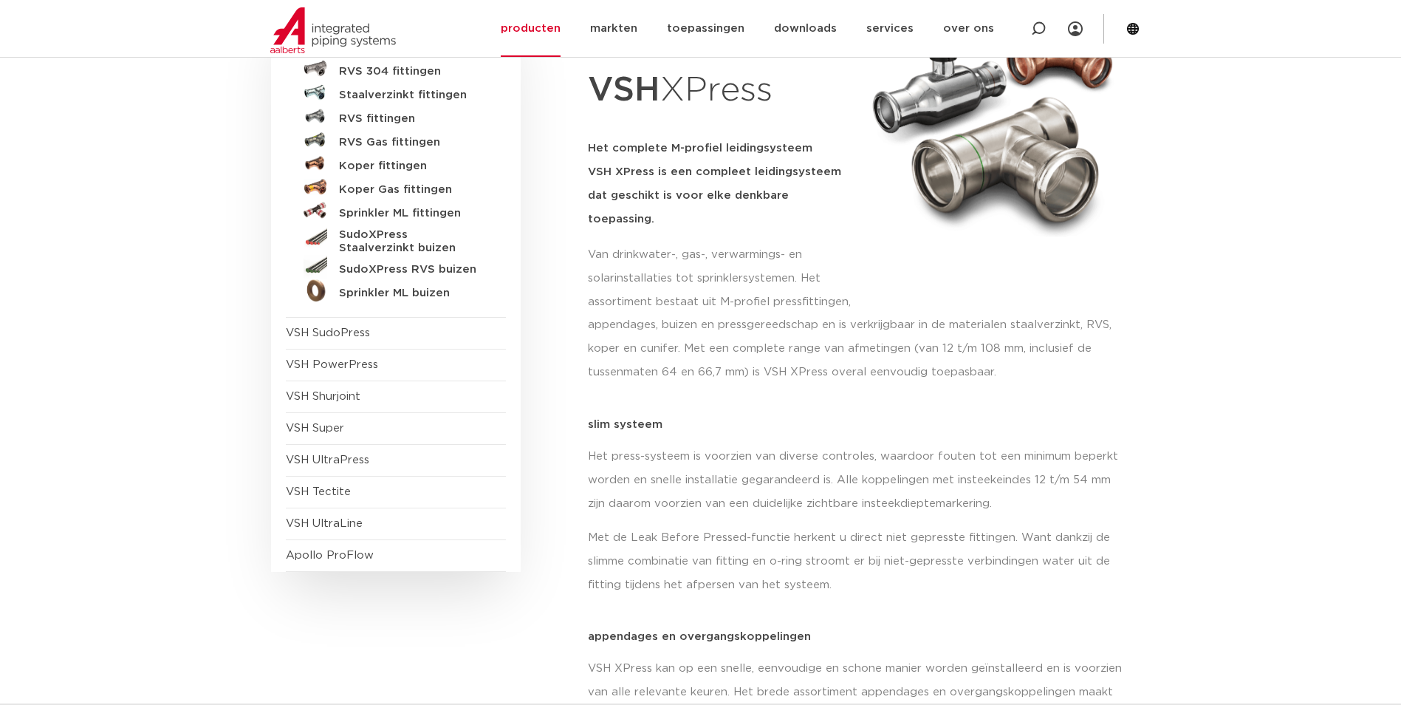
scroll to position [148, 0]
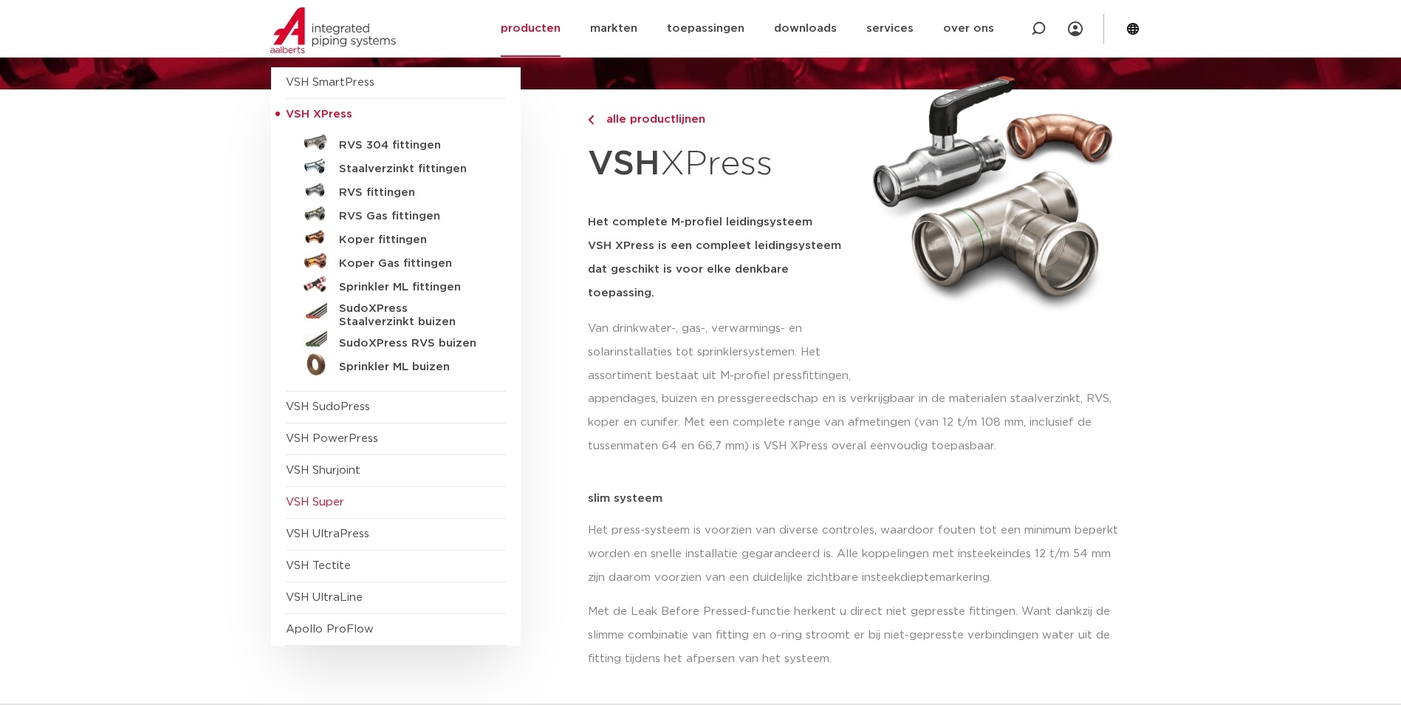
click at [336, 503] on span "VSH Super" at bounding box center [315, 501] width 58 height 11
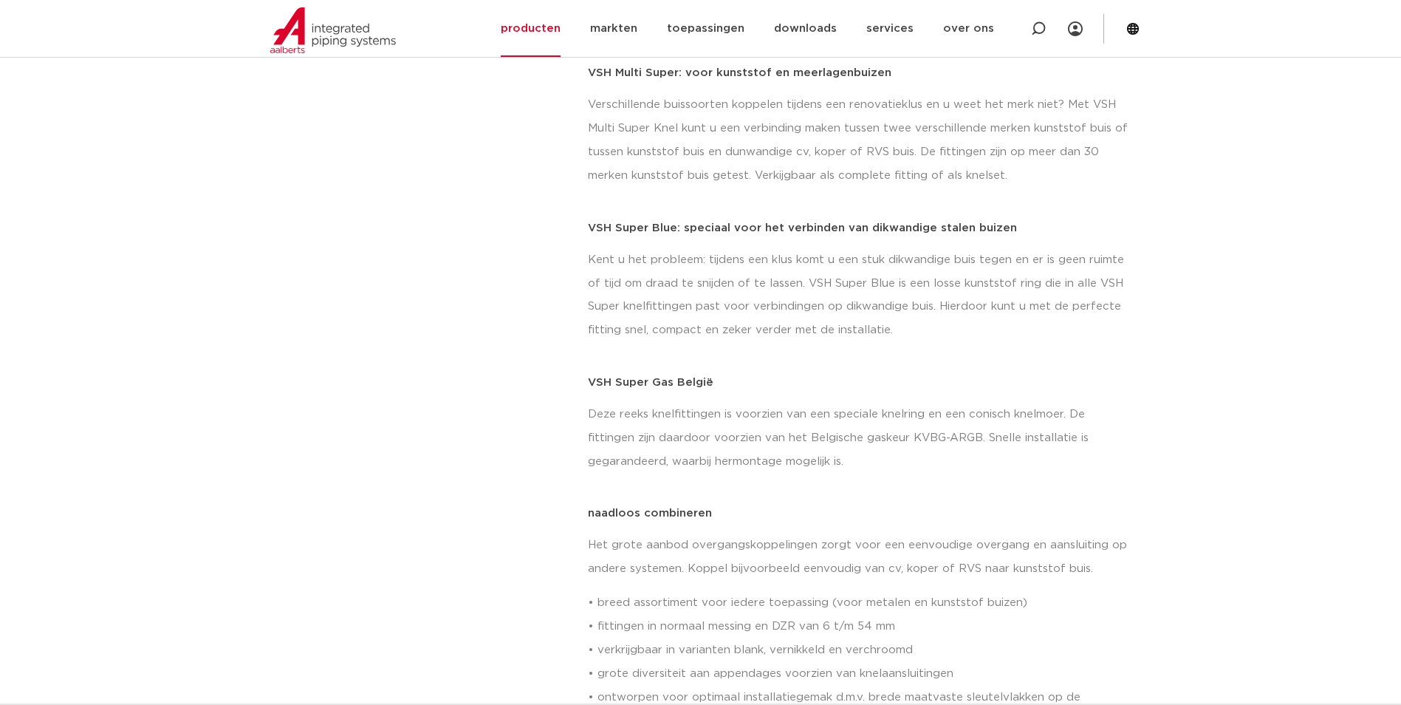
scroll to position [295, 0]
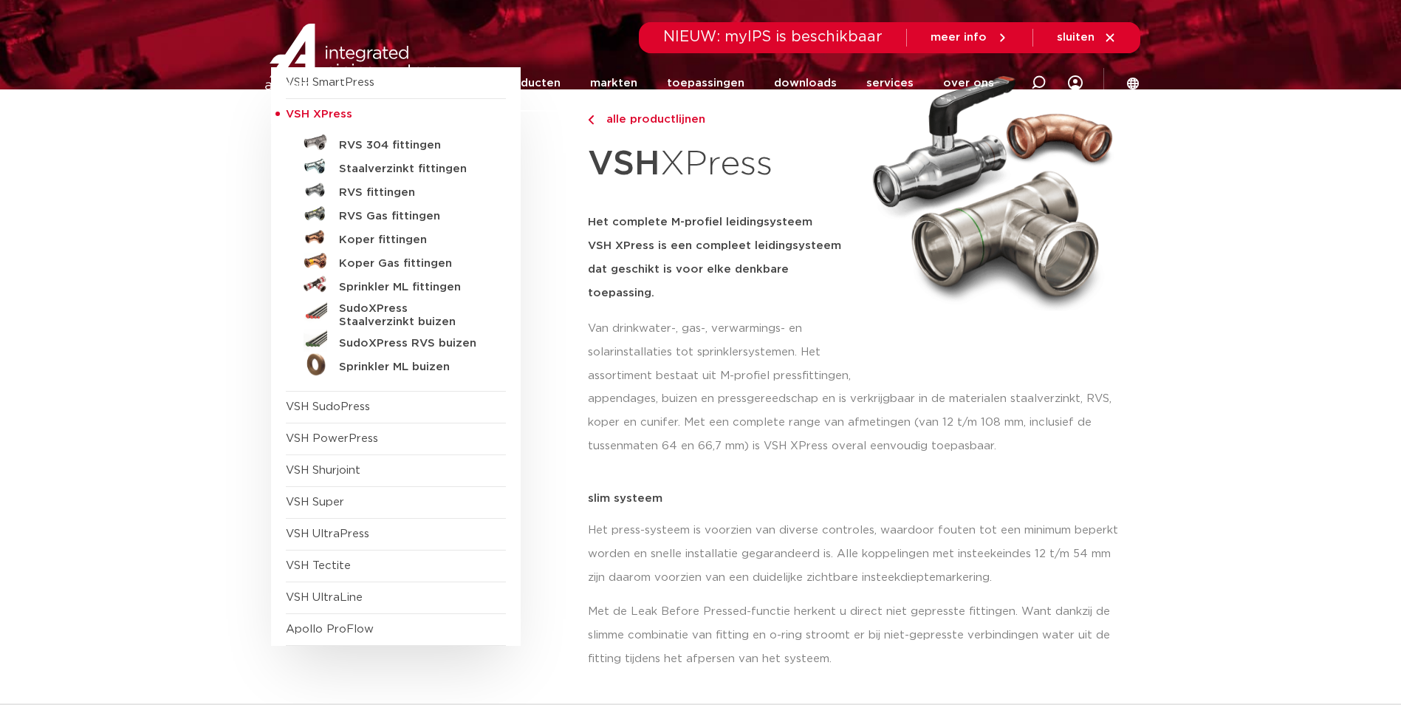
scroll to position [148, 0]
click at [331, 408] on span "VSH SudoPress" at bounding box center [328, 406] width 84 height 11
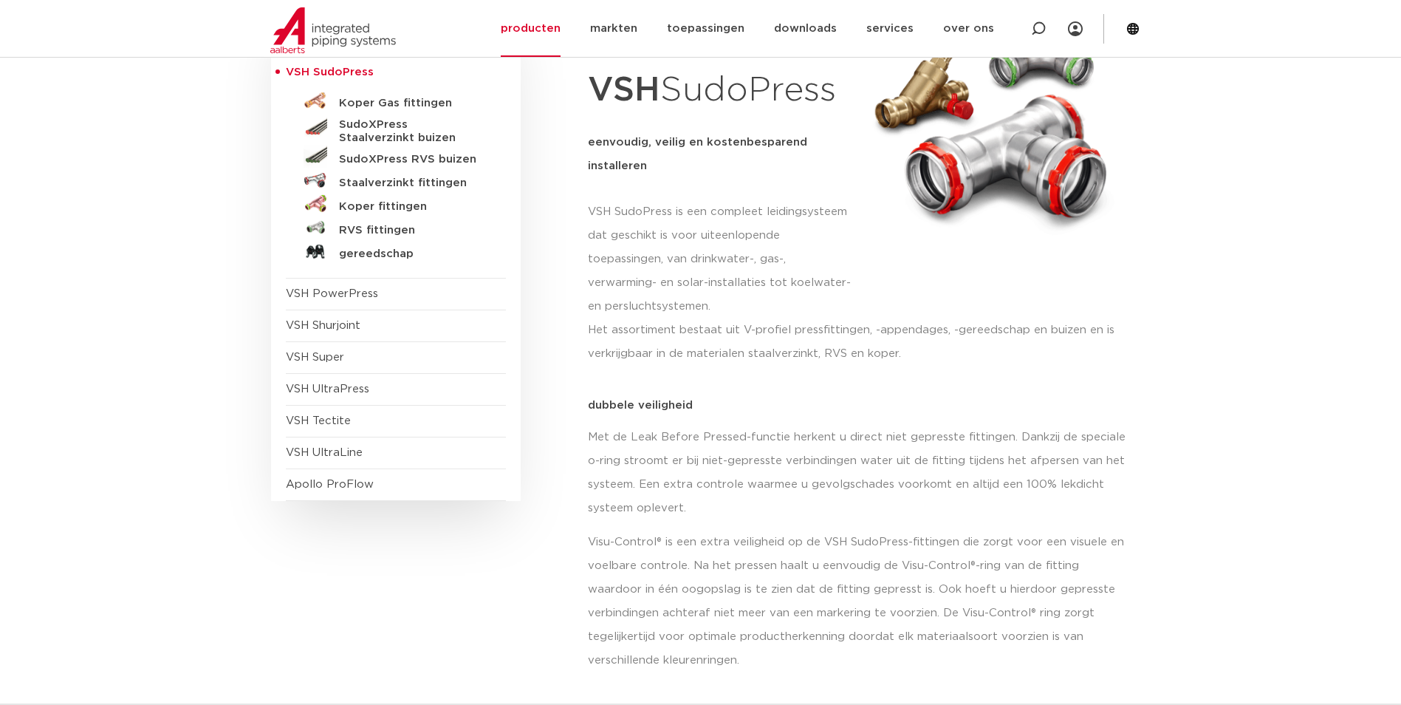
scroll to position [74, 0]
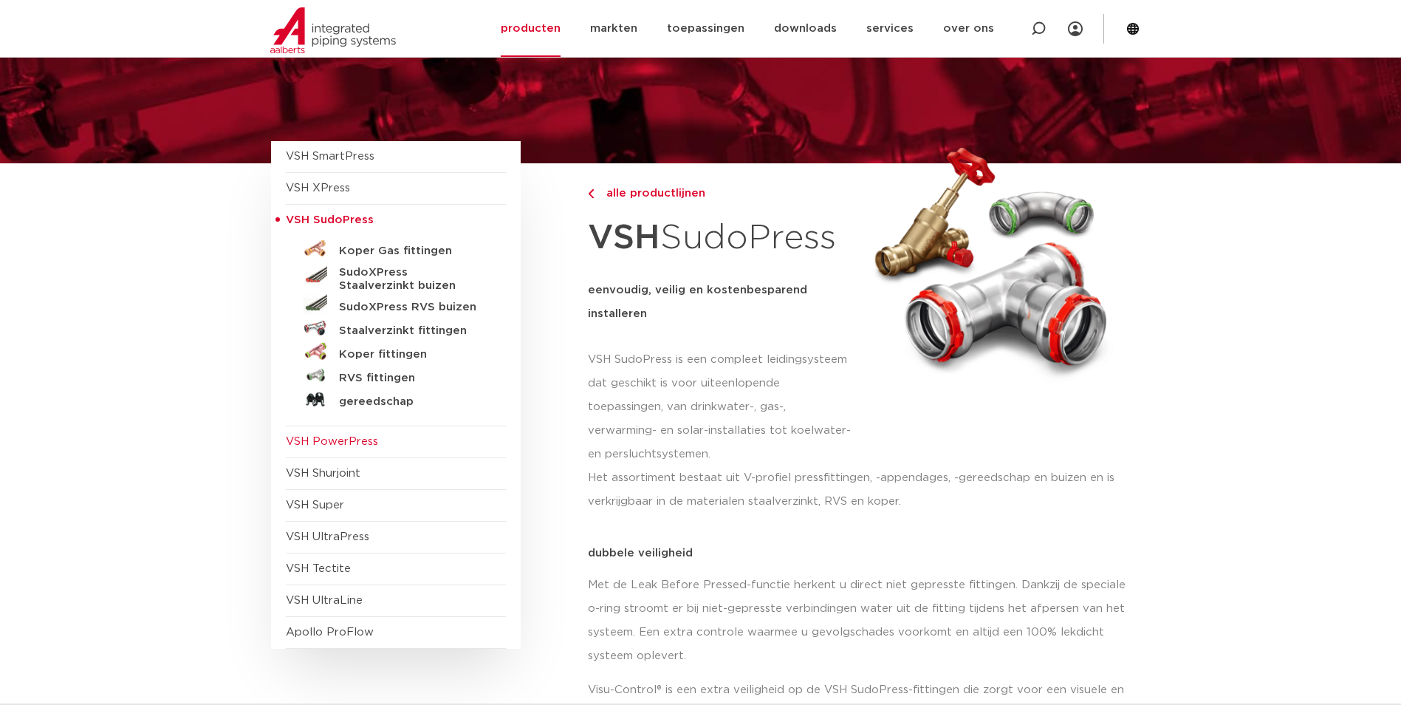
click at [327, 447] on span "VSH PowerPress" at bounding box center [332, 441] width 92 height 11
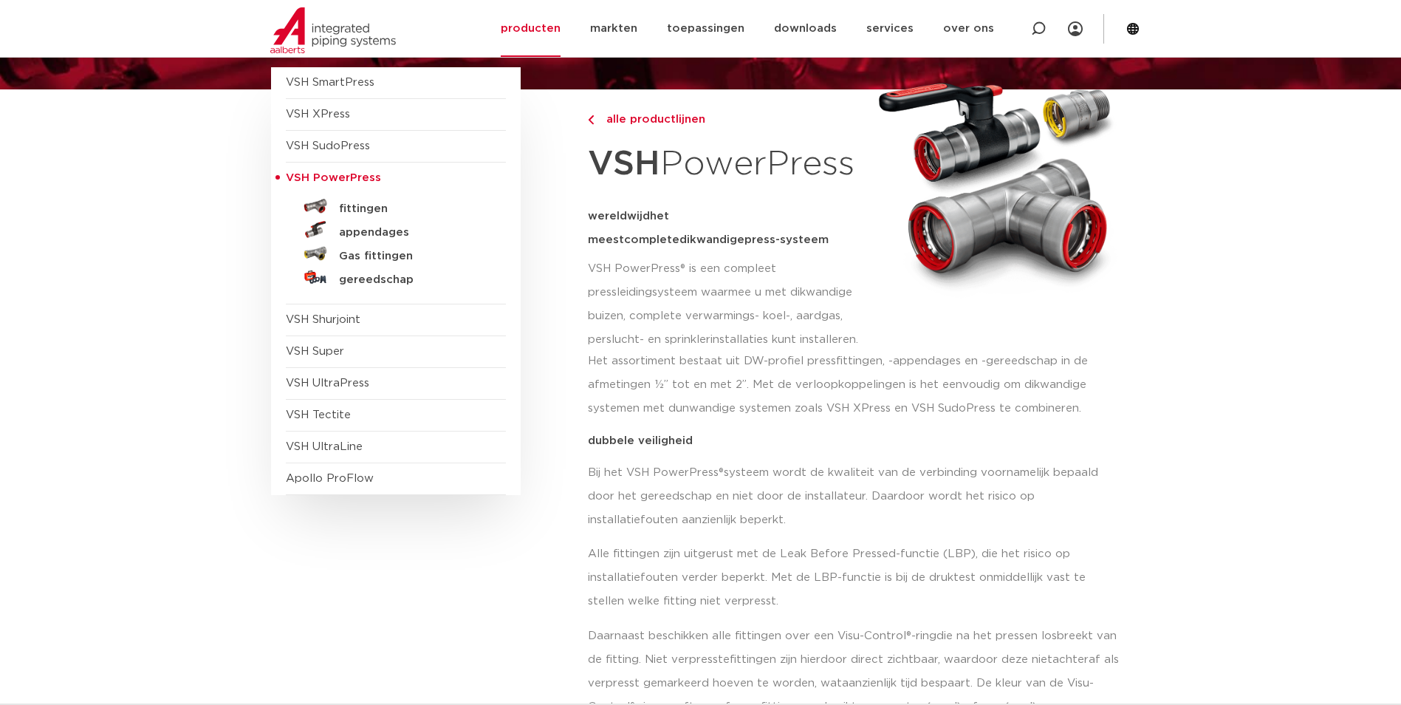
scroll to position [74, 0]
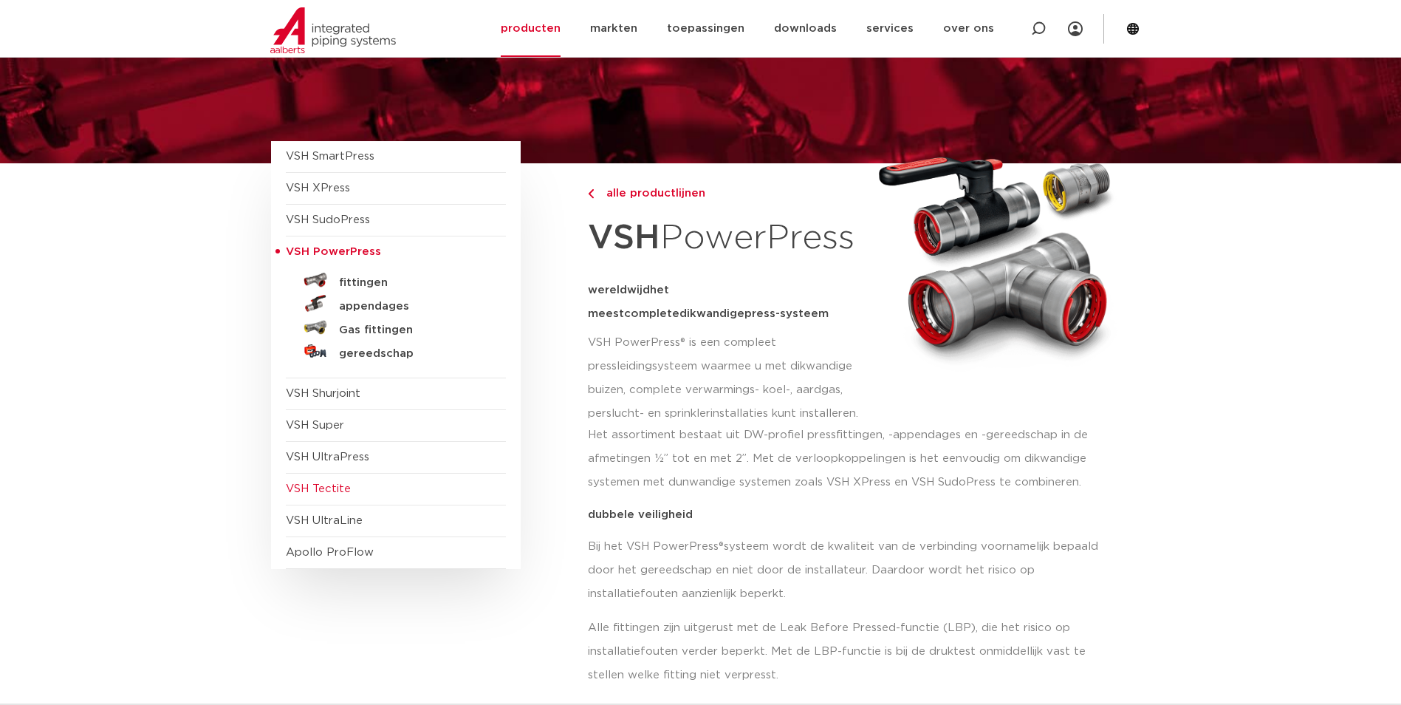
click at [340, 493] on span "VSH Tectite" at bounding box center [318, 488] width 65 height 11
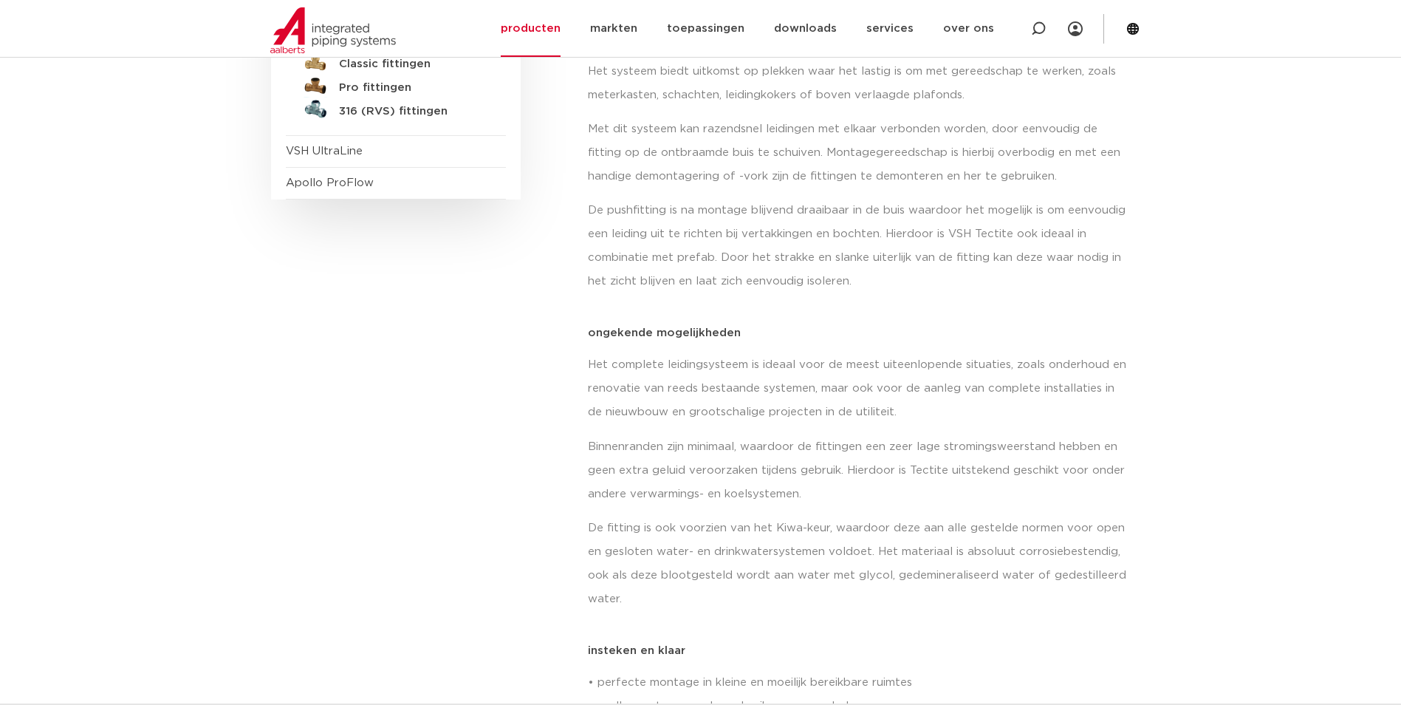
scroll to position [222, 0]
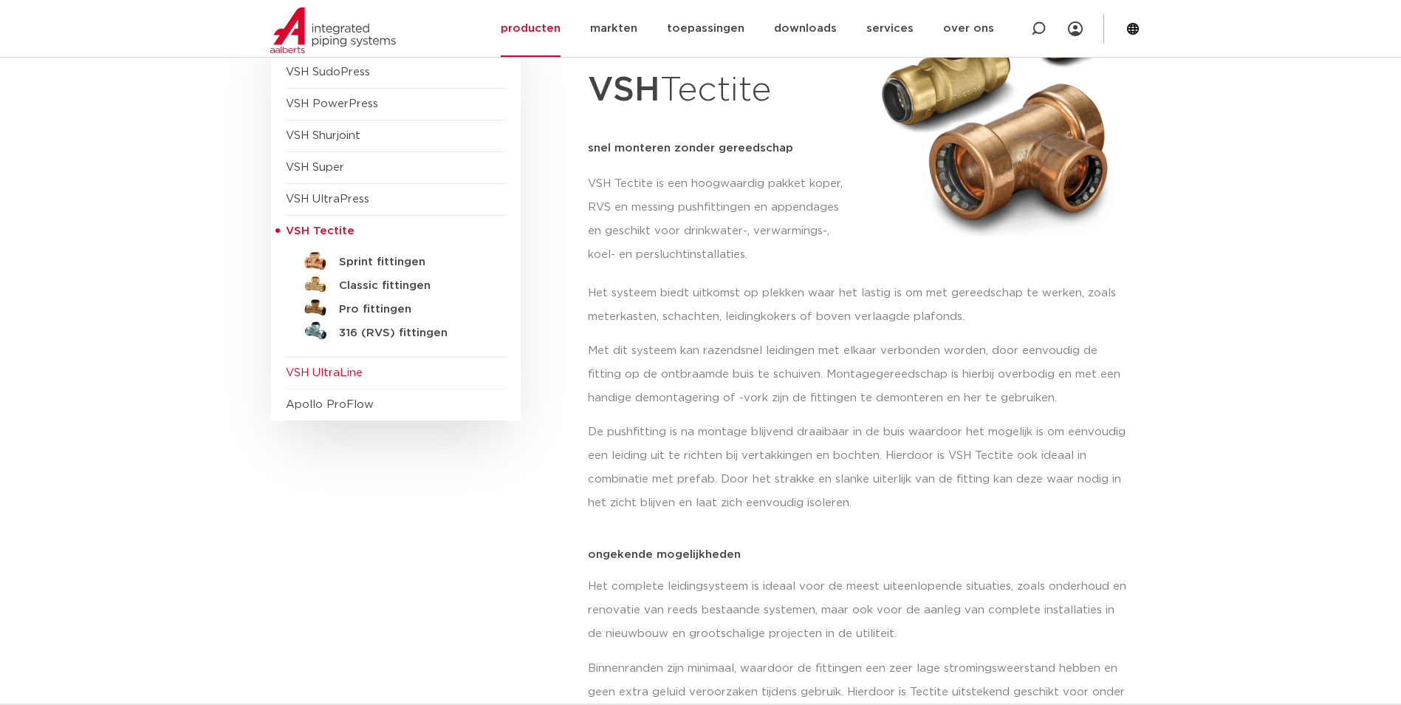
click at [329, 378] on span "VSH UltraLine" at bounding box center [324, 372] width 77 height 11
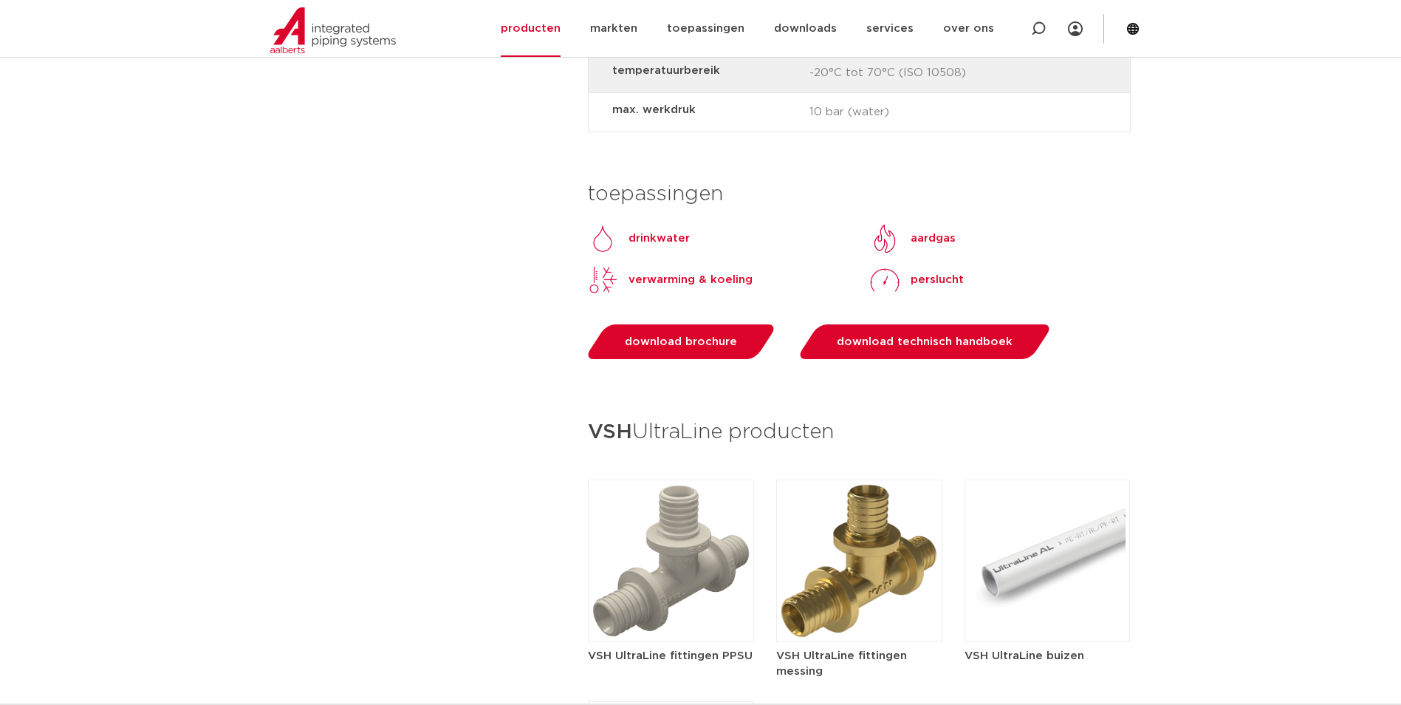
scroll to position [2142, 0]
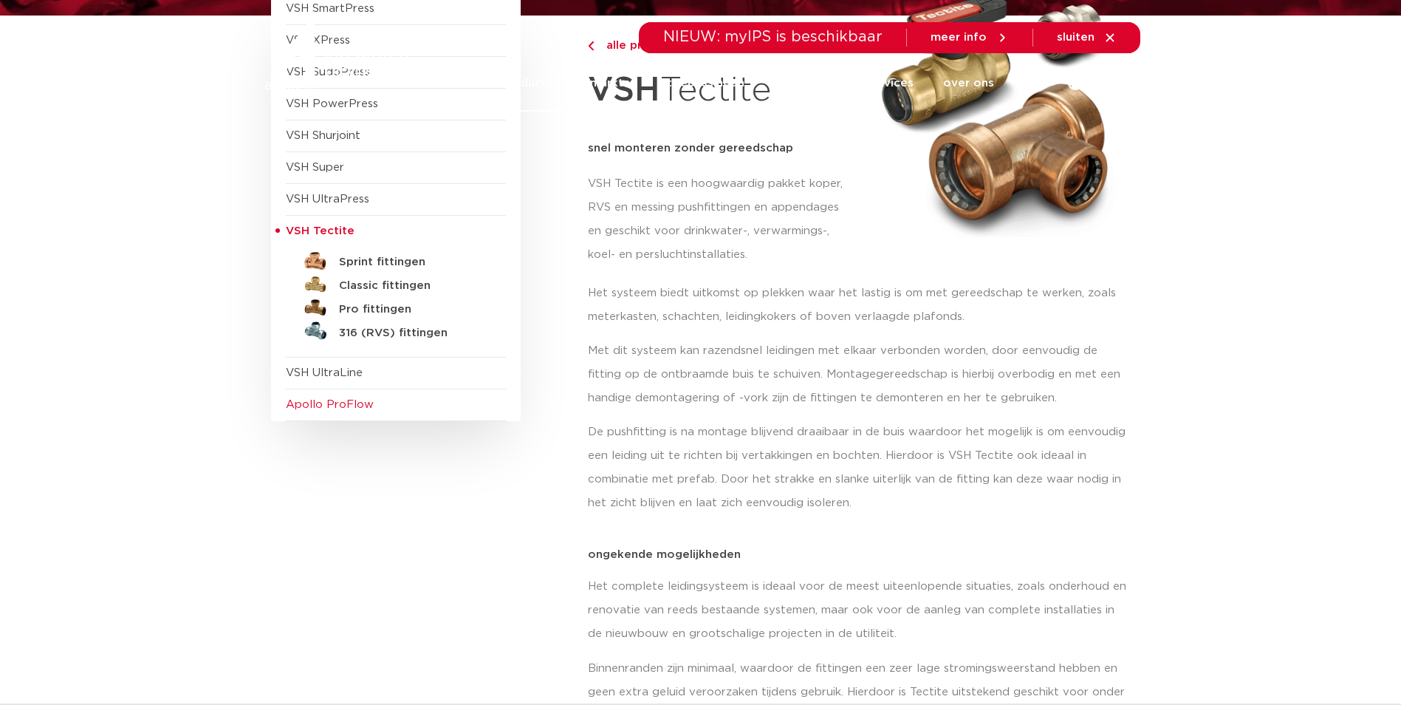
click at [341, 411] on span "Apollo ProFlow" at bounding box center [396, 405] width 220 height 32
click at [346, 402] on span "Apollo ProFlow" at bounding box center [330, 404] width 88 height 11
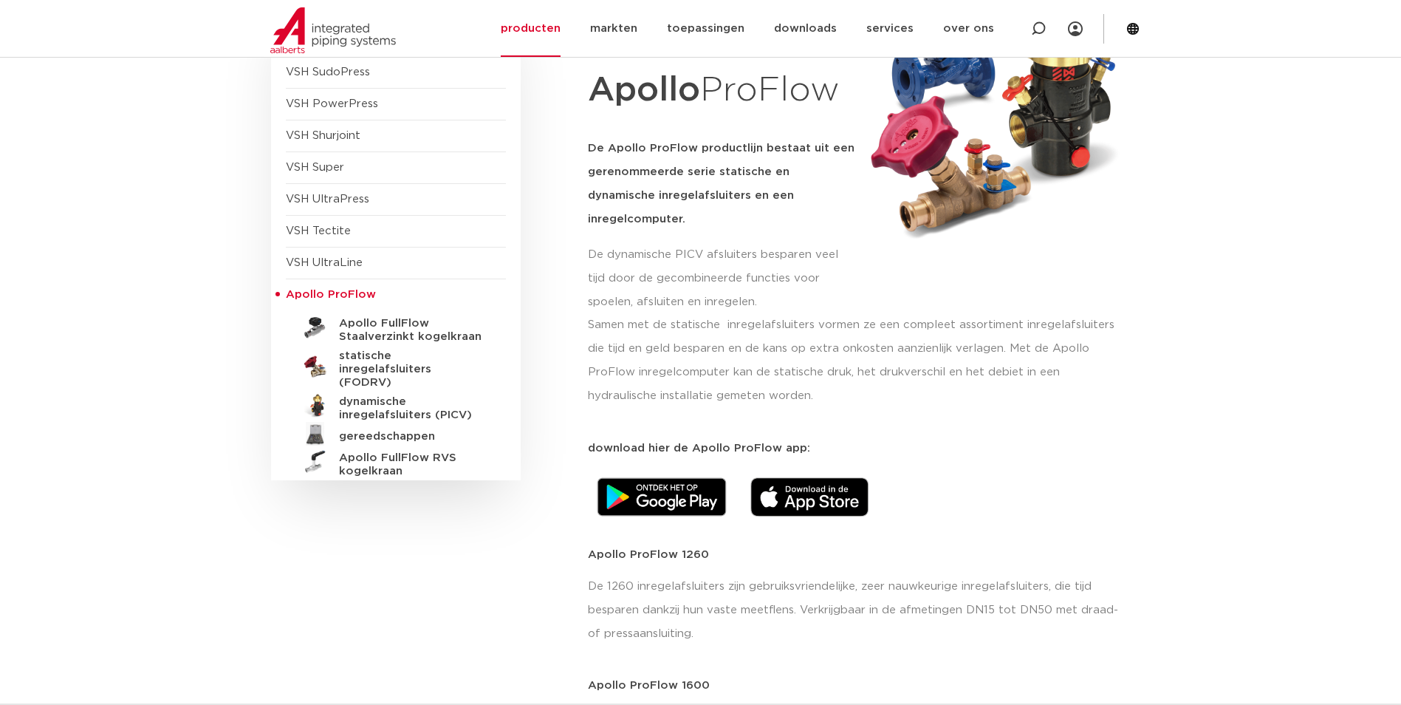
scroll to position [74, 0]
